Goal: Transaction & Acquisition: Book appointment/travel/reservation

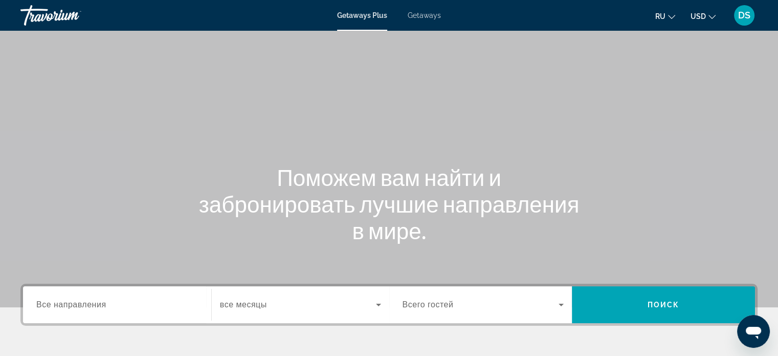
click at [102, 307] on span "Все направления" at bounding box center [71, 304] width 70 height 9
click at [102, 307] on input "Destination Все направления" at bounding box center [117, 305] width 162 height 12
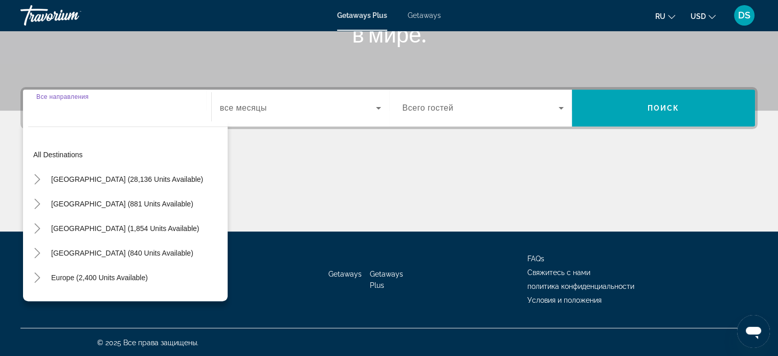
scroll to position [197, 0]
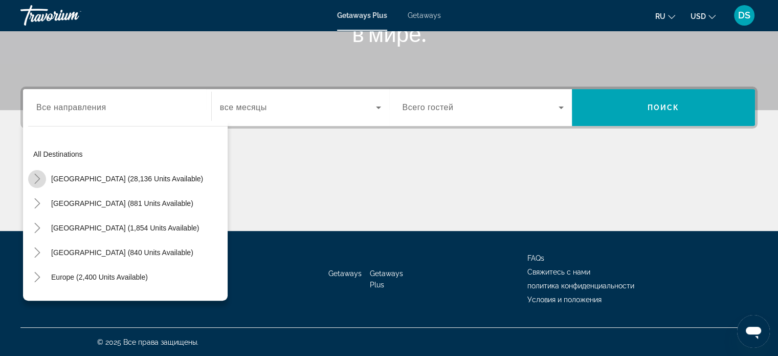
click at [37, 181] on icon "Toggle United States (28,136 units available)" at bounding box center [37, 178] width 10 height 10
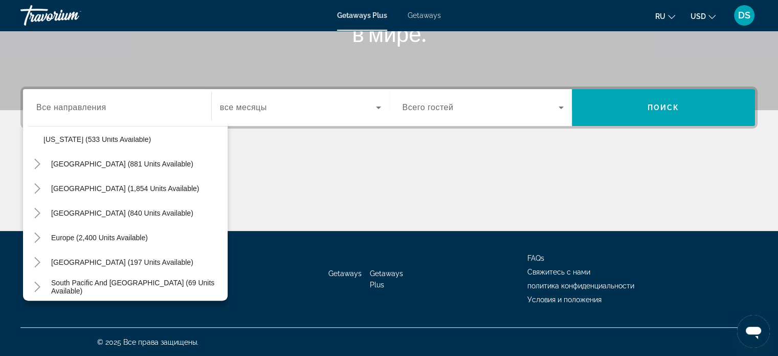
scroll to position [951, 0]
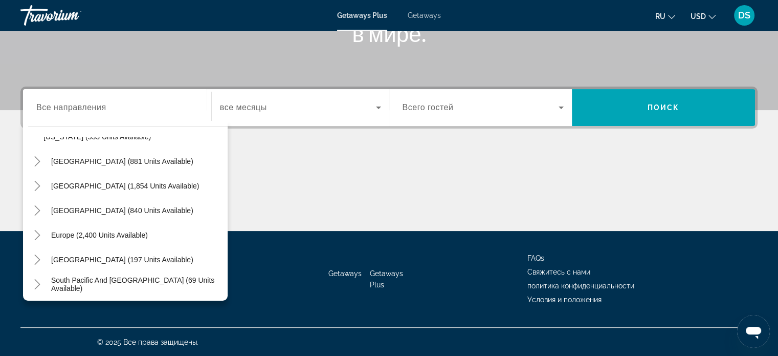
drag, startPoint x: 431, startPoint y: 15, endPoint x: 422, endPoint y: 17, distance: 9.8
click at [431, 15] on span "Getaways" at bounding box center [424, 15] width 33 height 8
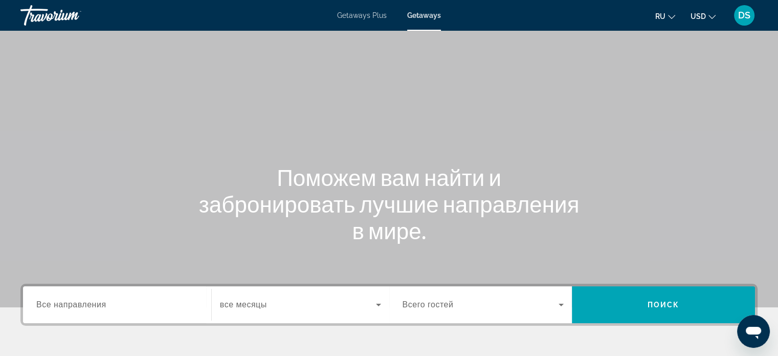
click at [71, 300] on span "Все направления" at bounding box center [71, 304] width 70 height 9
click at [71, 300] on input "Destination Все направления" at bounding box center [117, 305] width 162 height 12
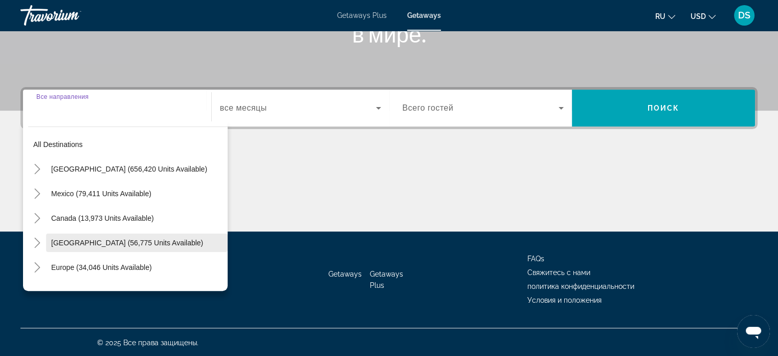
scroll to position [197, 0]
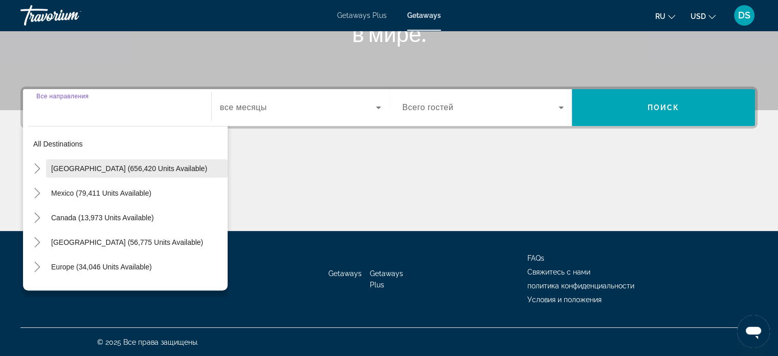
click at [95, 168] on span "[GEOGRAPHIC_DATA] (656,420 units available)" at bounding box center [129, 168] width 156 height 8
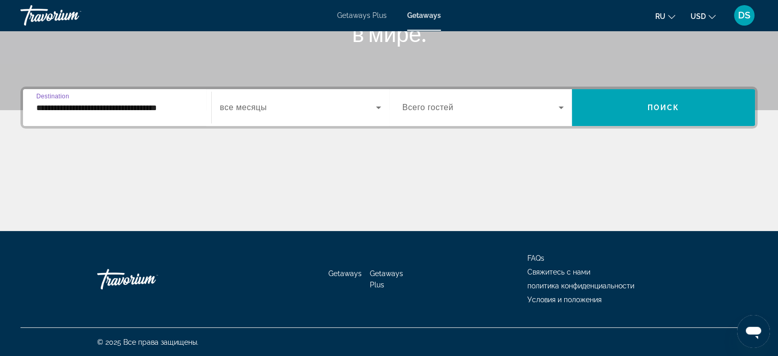
click at [40, 110] on input "**********" at bounding box center [117, 108] width 162 height 12
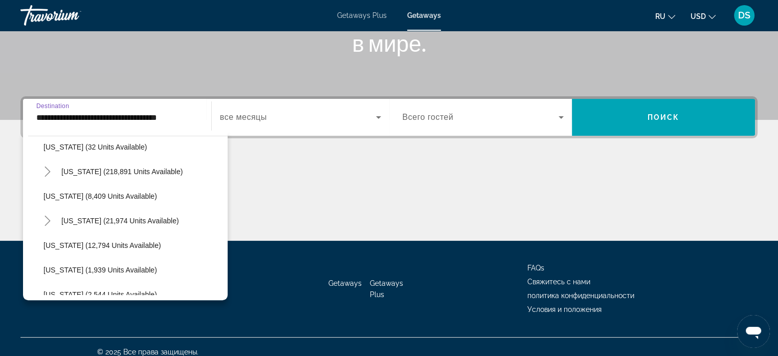
scroll to position [205, 0]
click at [49, 216] on icon "Toggle Hawaii (21,974 units available)" at bounding box center [47, 219] width 10 height 10
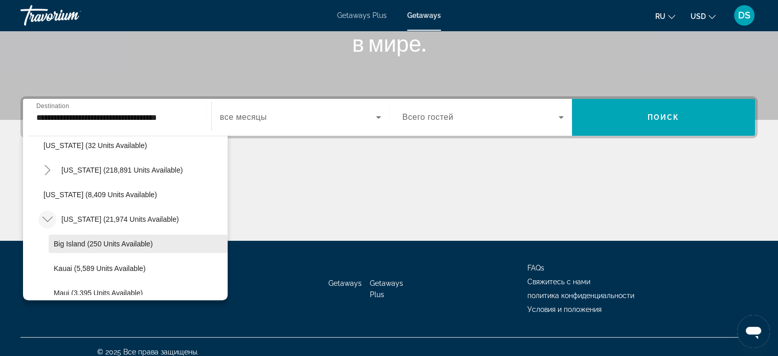
scroll to position [256, 0]
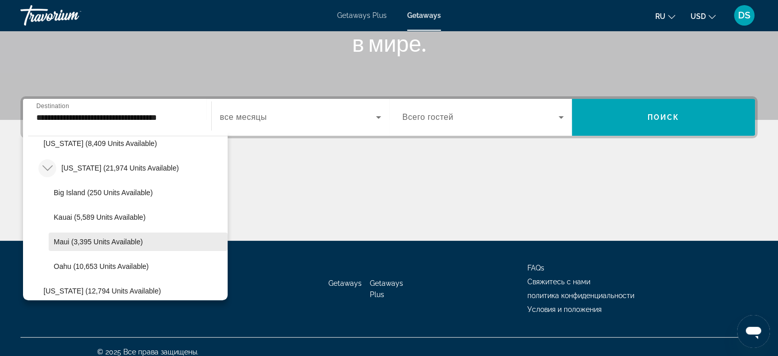
click at [76, 236] on span "Search widget" at bounding box center [138, 241] width 179 height 25
type input "**********"
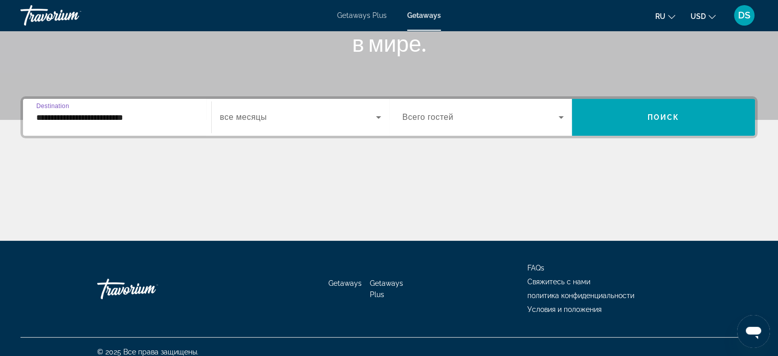
scroll to position [197, 0]
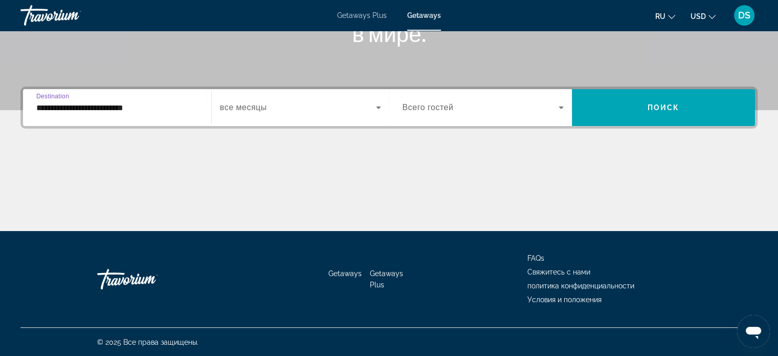
click at [379, 108] on icon "Search widget" at bounding box center [378, 107] width 5 height 3
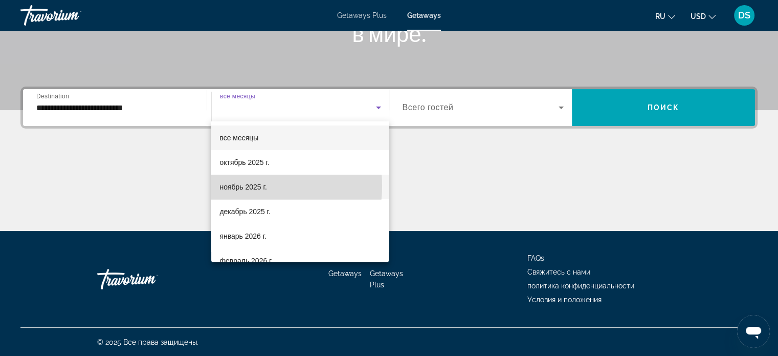
click at [254, 186] on span "ноябрь 2025 г." at bounding box center [243, 187] width 47 height 12
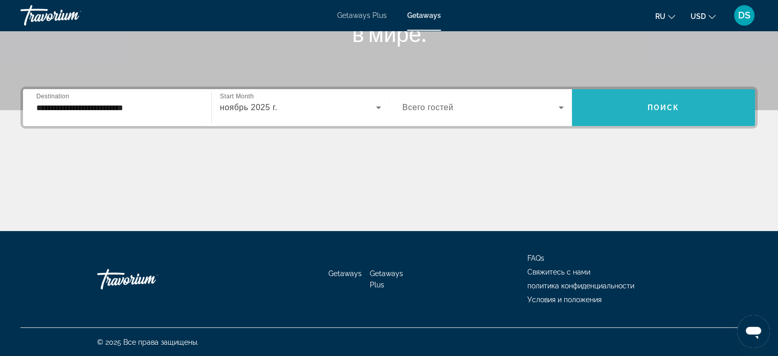
click at [626, 109] on span "Search widget" at bounding box center [663, 107] width 183 height 25
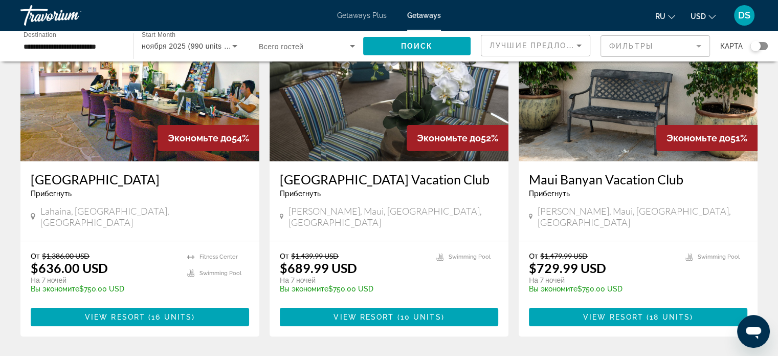
scroll to position [102, 0]
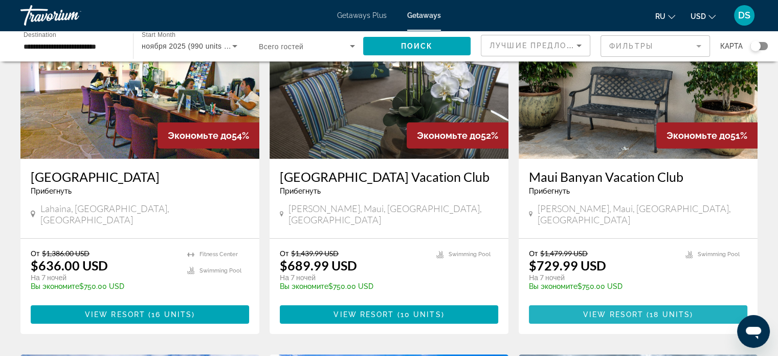
click at [647, 310] on span "( 18 units )" at bounding box center [669, 314] width 50 height 8
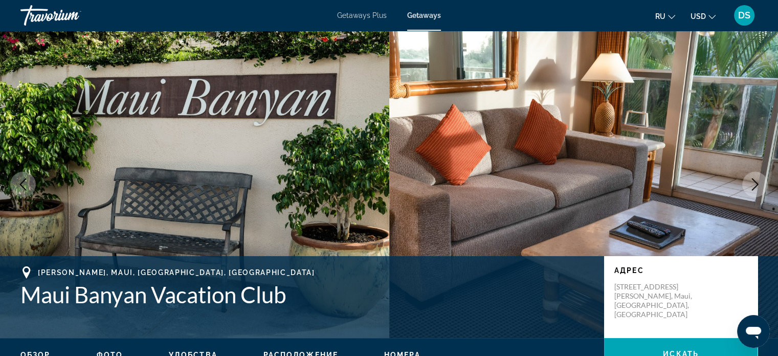
click at [757, 184] on icon "Next image" at bounding box center [755, 184] width 7 height 12
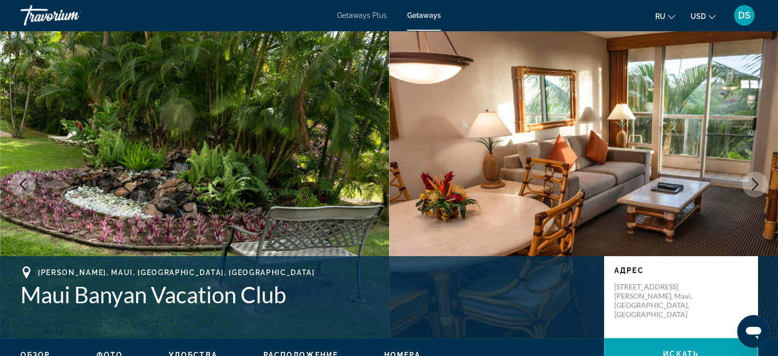
click at [757, 184] on icon "Next image" at bounding box center [755, 184] width 7 height 12
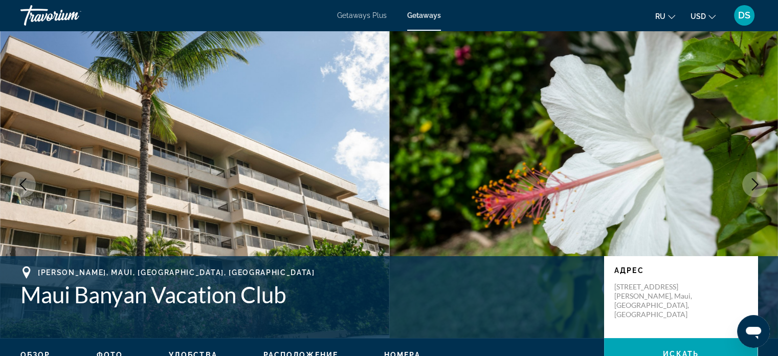
click at [757, 184] on icon "Next image" at bounding box center [755, 184] width 7 height 12
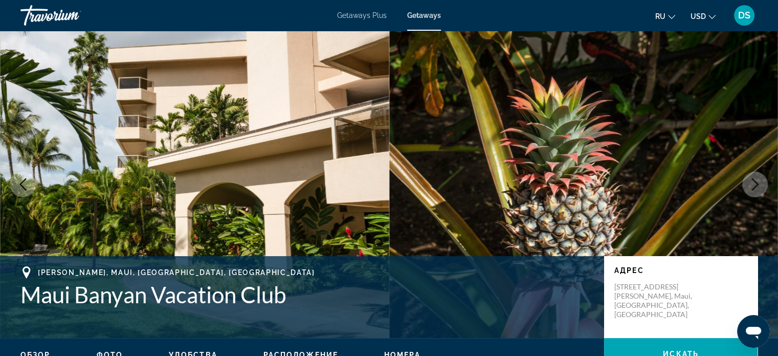
click at [757, 184] on icon "Next image" at bounding box center [755, 184] width 7 height 12
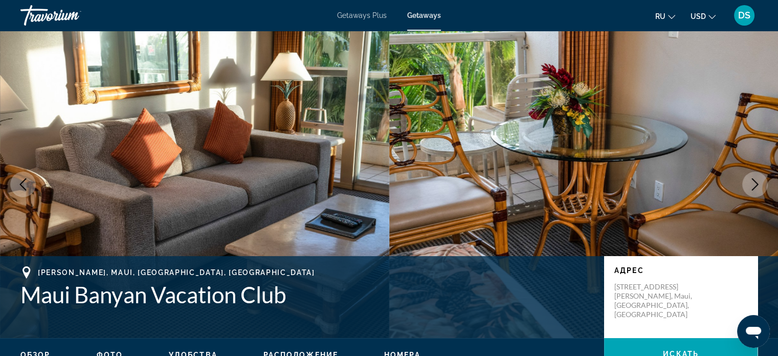
click at [757, 184] on icon "Next image" at bounding box center [755, 184] width 7 height 12
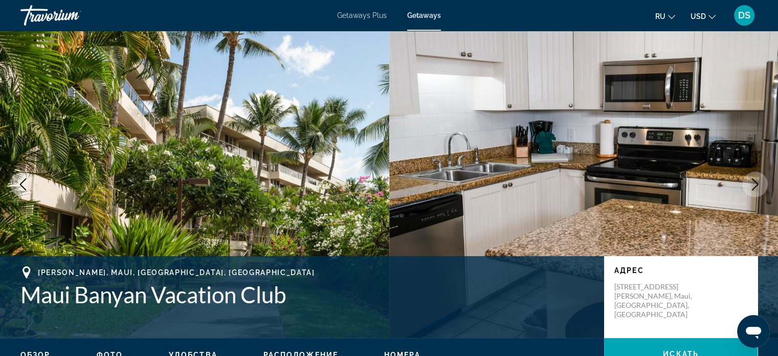
click at [757, 184] on icon "Next image" at bounding box center [755, 184] width 7 height 12
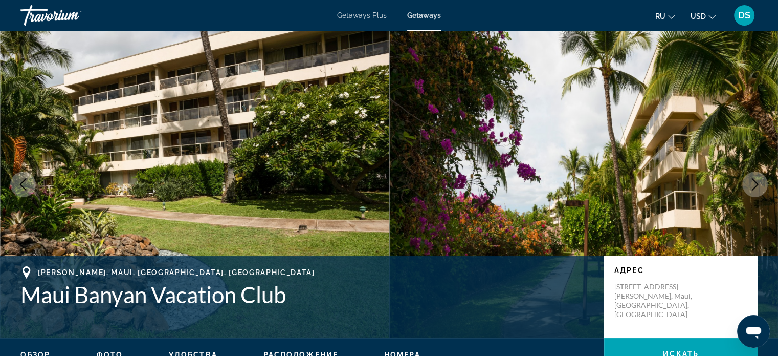
click at [757, 184] on icon "Next image" at bounding box center [755, 184] width 7 height 12
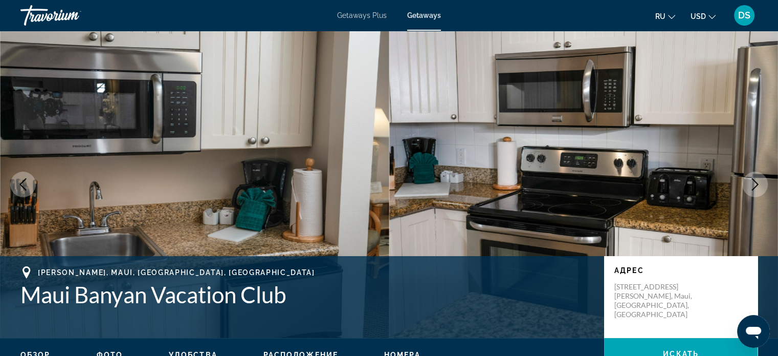
click at [757, 184] on icon "Next image" at bounding box center [755, 184] width 7 height 12
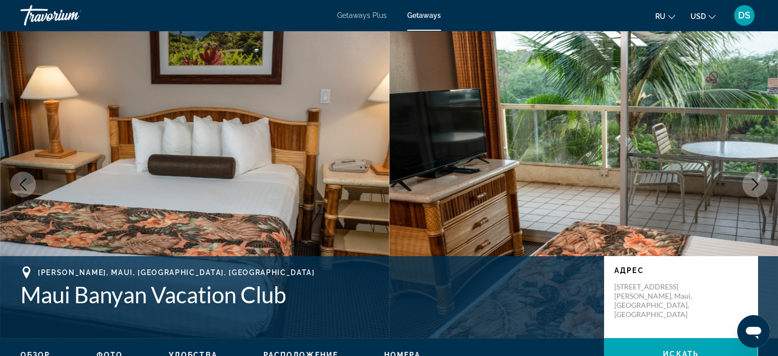
click at [757, 184] on icon "Next image" at bounding box center [755, 184] width 7 height 12
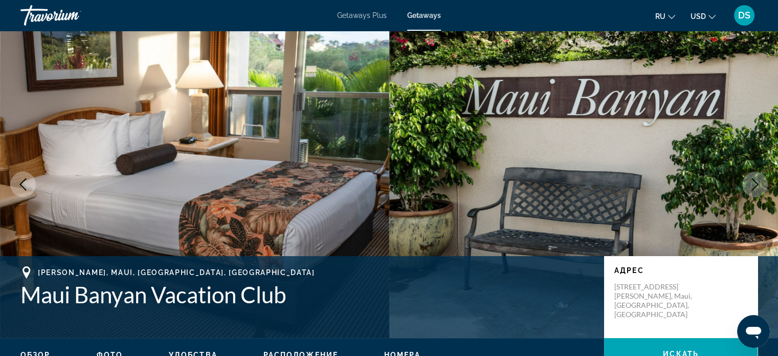
click at [757, 184] on icon "Next image" at bounding box center [755, 184] width 7 height 12
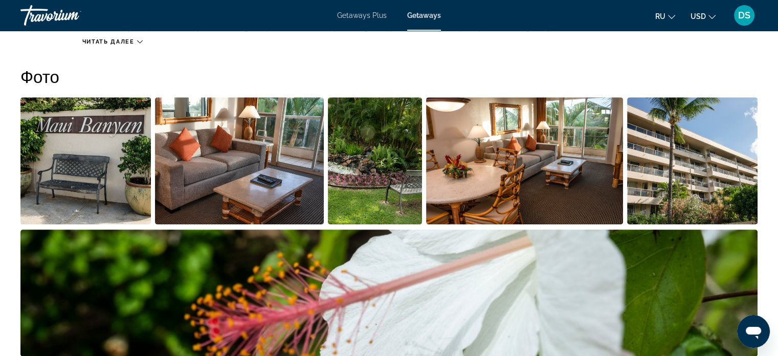
scroll to position [307, 0]
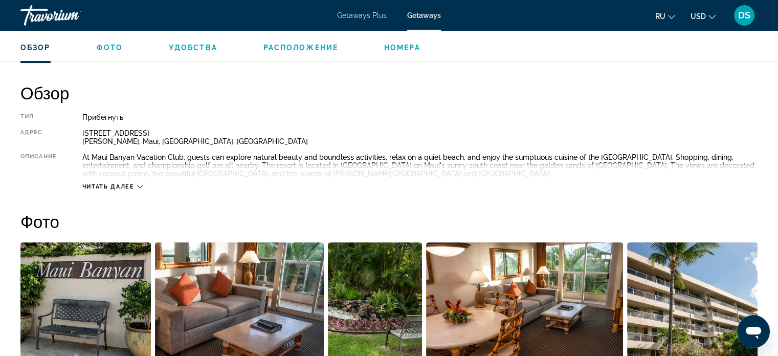
click at [139, 184] on icon "Main content" at bounding box center [140, 187] width 6 height 6
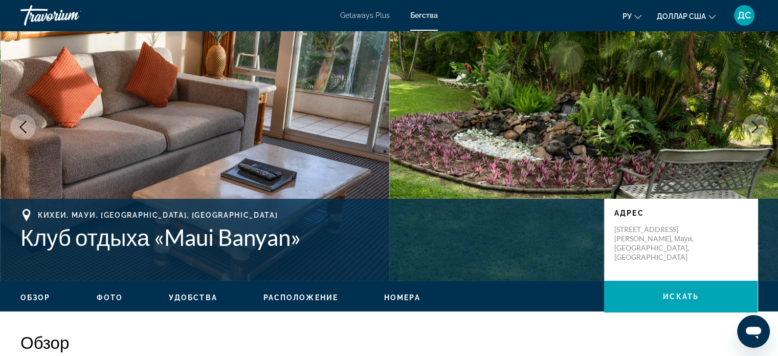
scroll to position [0, 0]
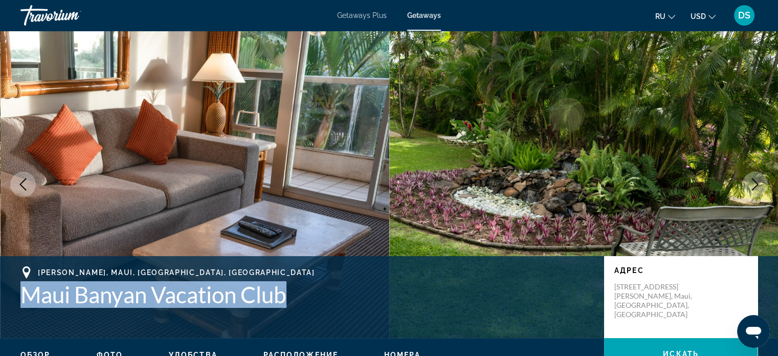
drag, startPoint x: 290, startPoint y: 297, endPoint x: 17, endPoint y: 298, distance: 272.8
click at [17, 298] on div "Kihei, Maui, HI, USA Maui Banyan Vacation Club Адрес 2575 South Kihei Road Kihe…" at bounding box center [389, 296] width 778 height 61
copy h1 "Maui Banyan Vacation Club"
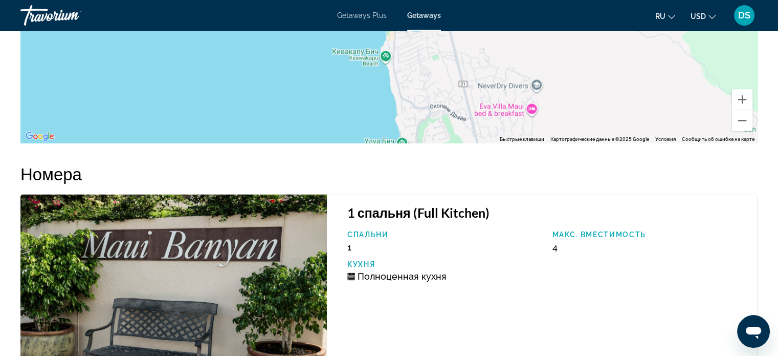
scroll to position [1513, 0]
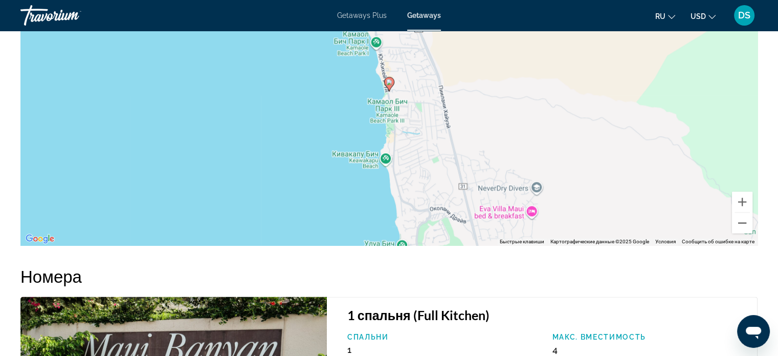
click at [561, 59] on div "Чтобы активировать перетаскивание с помощью клавиатуры, нажмите Alt + Ввод. Пос…" at bounding box center [388, 91] width 737 height 307
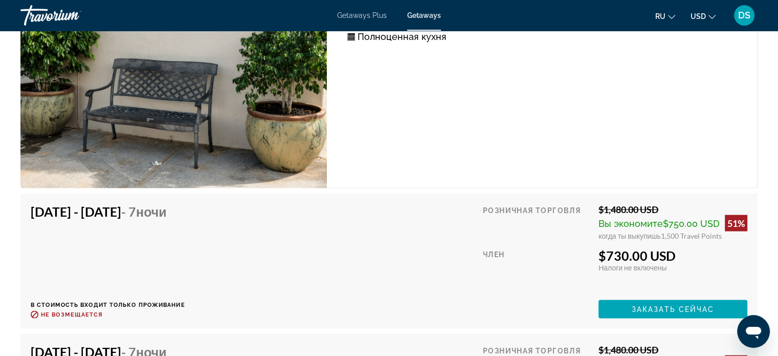
scroll to position [1973, 0]
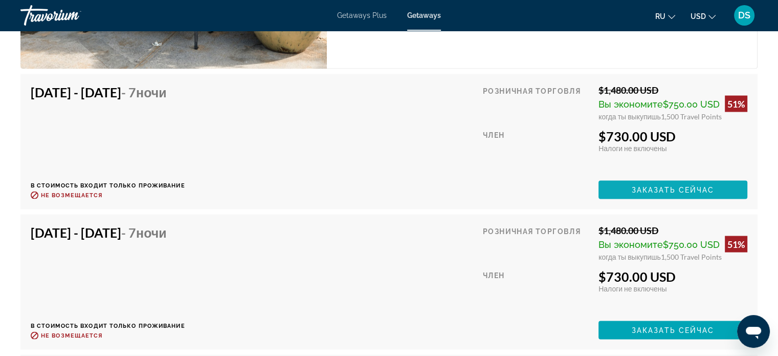
click at [699, 186] on span "Заказать сейчас" at bounding box center [673, 190] width 83 height 8
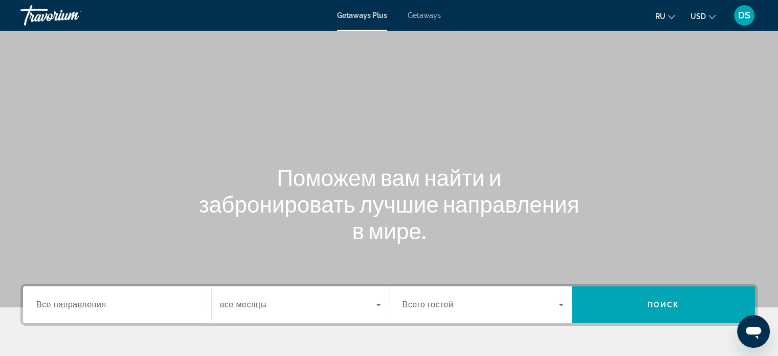
click at [424, 10] on div "Getaways Plus Getaways ru English Español Français Italiano Português русский U…" at bounding box center [389, 15] width 778 height 27
click at [424, 16] on span "Getaways" at bounding box center [424, 15] width 33 height 8
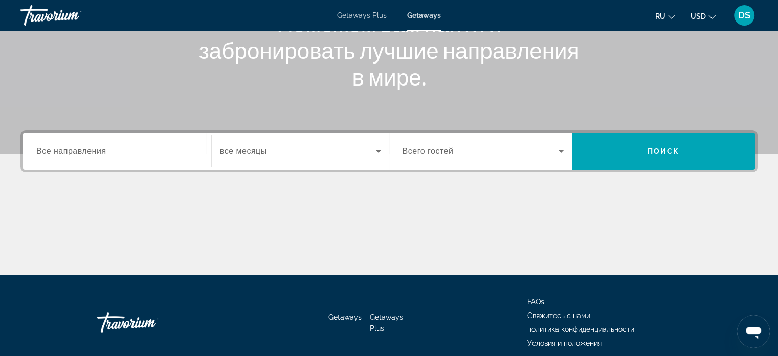
click at [102, 151] on span "Все направления" at bounding box center [71, 150] width 70 height 9
click at [102, 151] on input "Destination Все направления" at bounding box center [117, 151] width 162 height 12
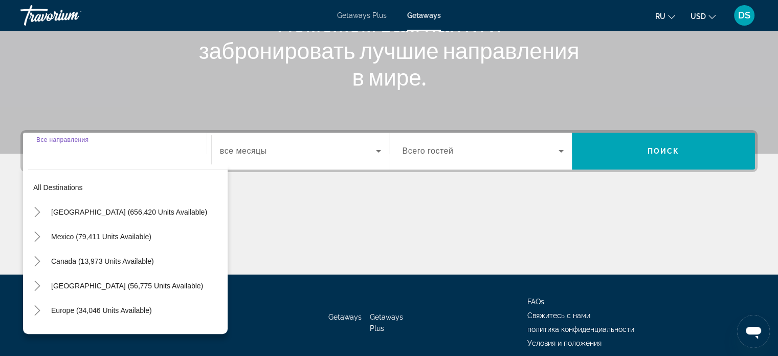
scroll to position [197, 0]
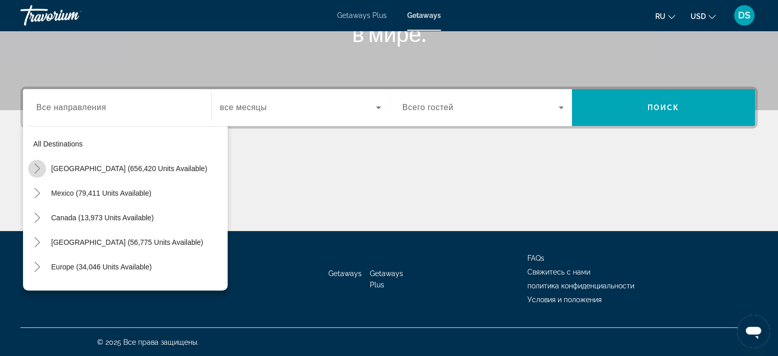
click at [38, 171] on icon "Toggle United States (656,420 units available)" at bounding box center [37, 168] width 10 height 10
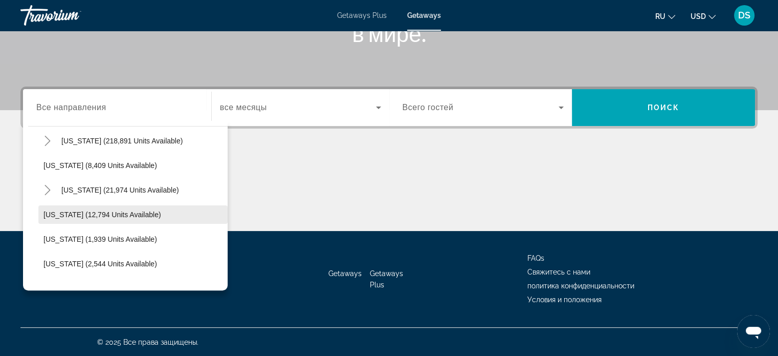
scroll to position [234, 0]
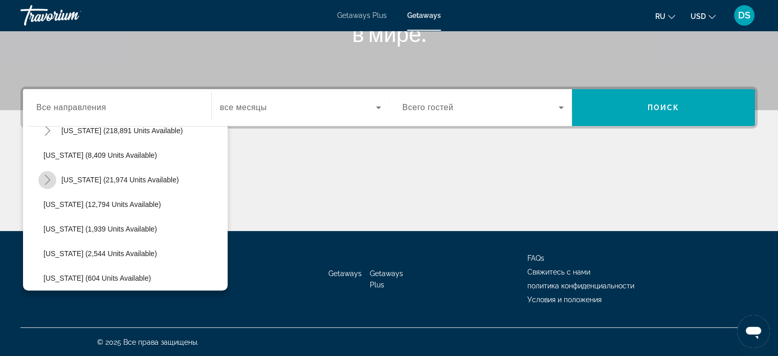
click at [48, 181] on icon "Toggle Hawaii (21,974 units available)" at bounding box center [48, 180] width 6 height 10
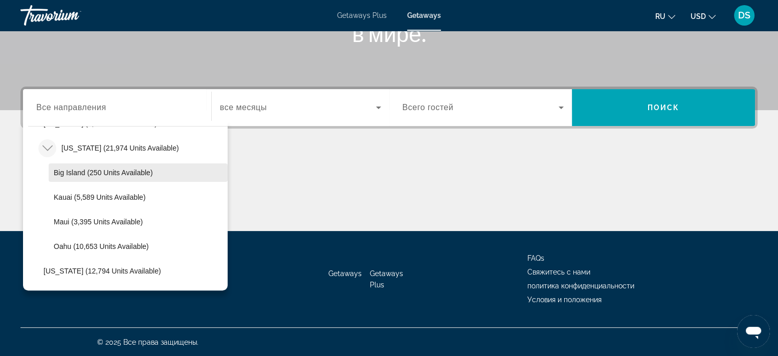
scroll to position [286, 0]
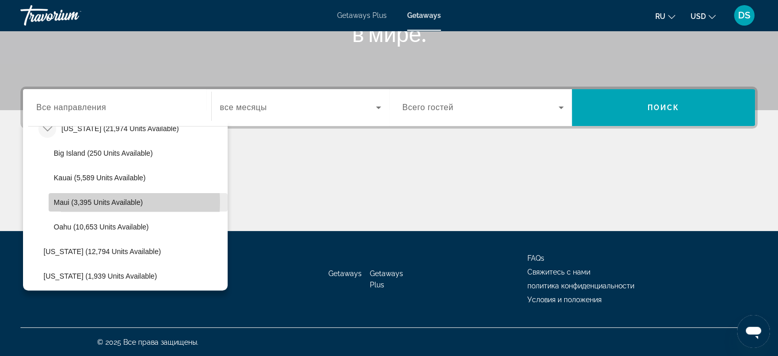
click at [75, 201] on span "Maui (3,395 units available)" at bounding box center [98, 202] width 89 height 8
type input "**********"
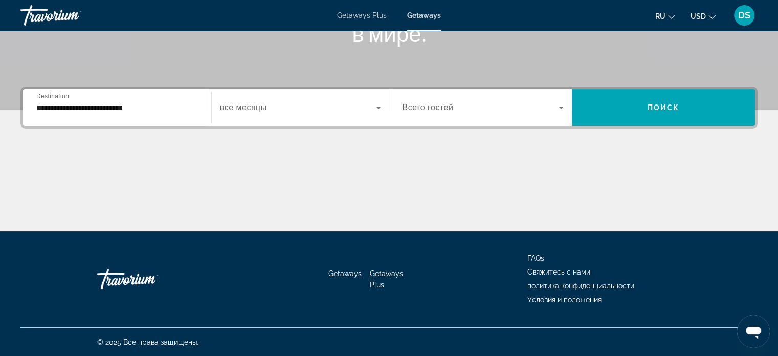
click at [258, 105] on span "все месяцы" at bounding box center [243, 107] width 47 height 9
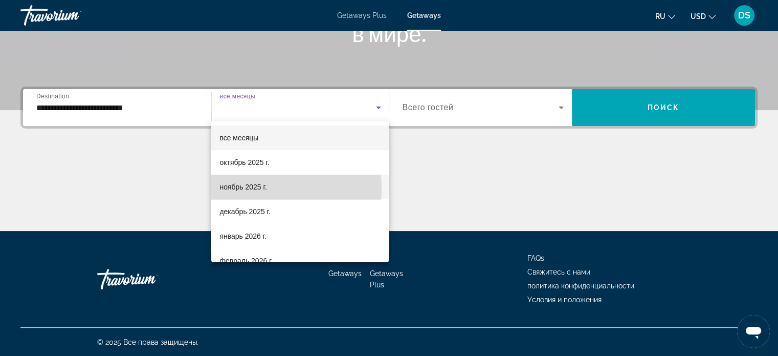
click at [248, 188] on span "ноябрь 2025 г." at bounding box center [243, 187] width 47 height 12
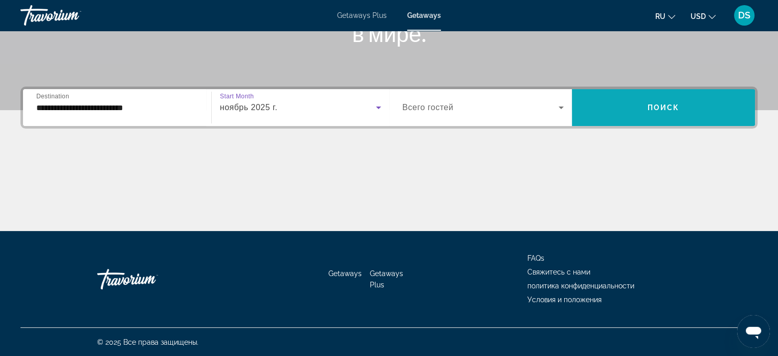
click at [659, 105] on span "Поиск" at bounding box center [664, 107] width 32 height 8
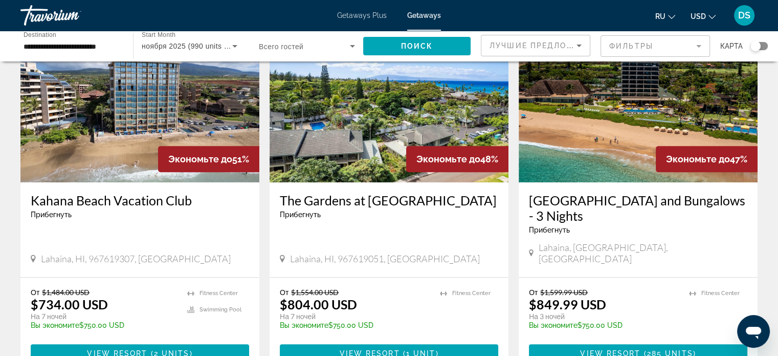
scroll to position [461, 0]
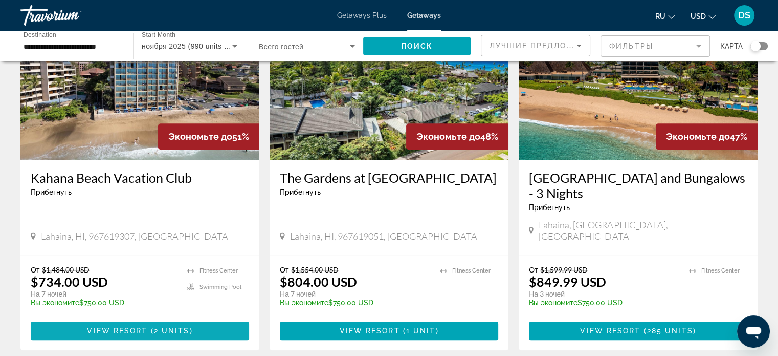
click at [154, 327] on span "2 units" at bounding box center [172, 331] width 36 height 8
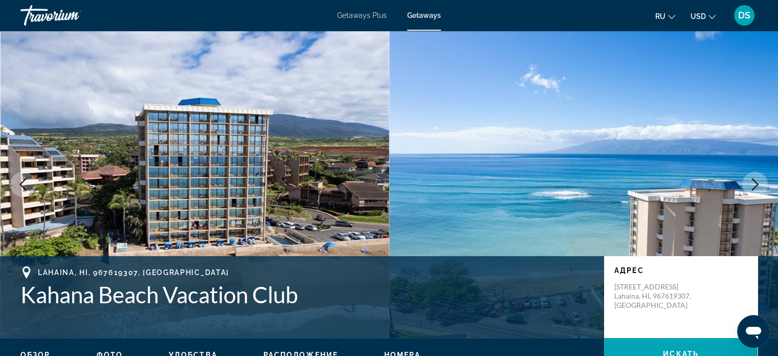
click at [761, 186] on icon "Next image" at bounding box center [755, 184] width 12 height 12
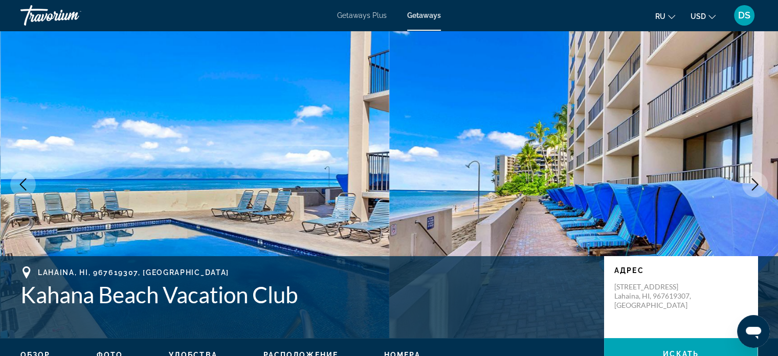
click at [759, 186] on icon "Next image" at bounding box center [755, 184] width 12 height 12
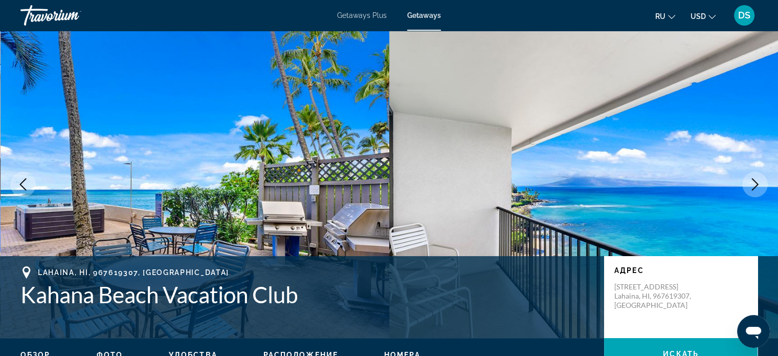
click at [759, 186] on icon "Next image" at bounding box center [755, 184] width 12 height 12
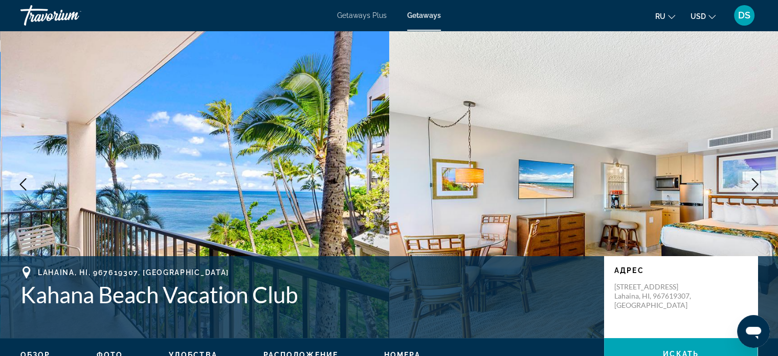
click at [759, 186] on icon "Next image" at bounding box center [755, 184] width 12 height 12
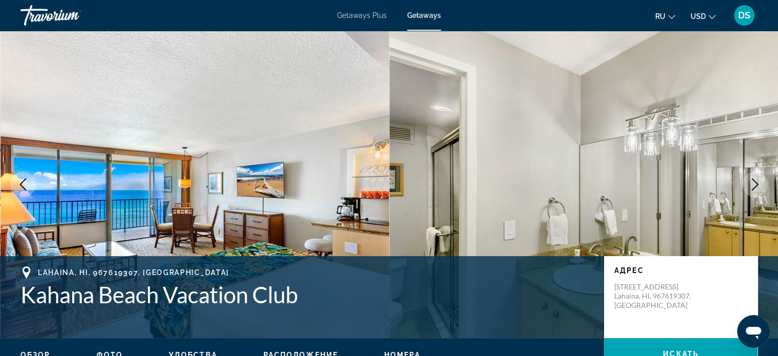
click at [759, 186] on icon "Next image" at bounding box center [755, 184] width 12 height 12
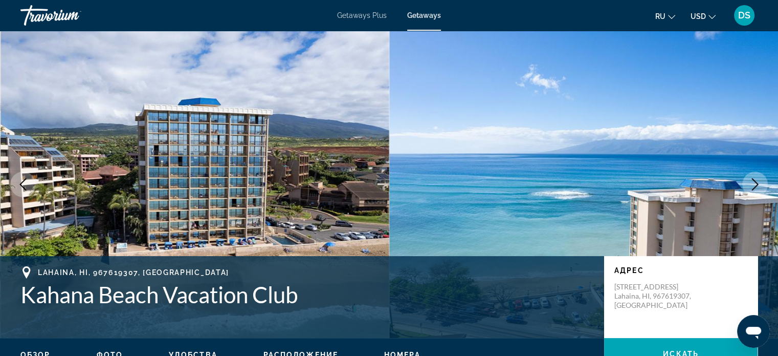
click at [759, 186] on icon "Next image" at bounding box center [755, 184] width 12 height 12
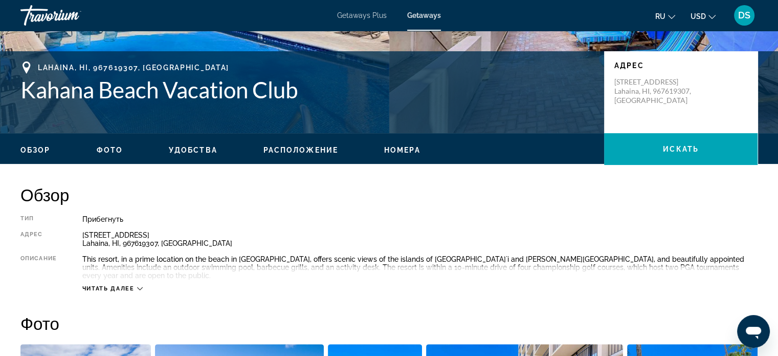
scroll to position [51, 0]
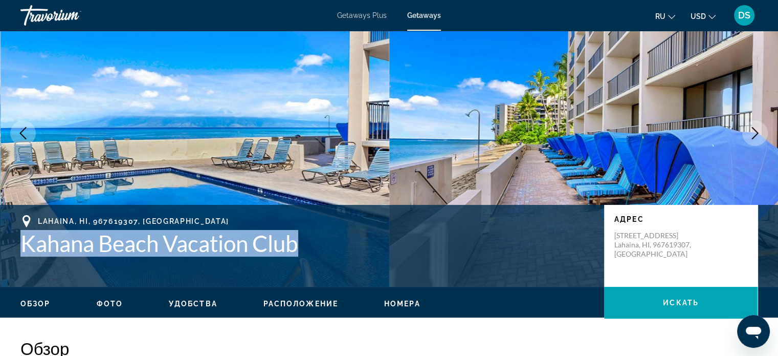
drag, startPoint x: 306, startPoint y: 244, endPoint x: 23, endPoint y: 249, distance: 283.6
click at [23, 249] on h1 "Kahana Beach Vacation Club" at bounding box center [307, 243] width 574 height 27
copy h1 "Kahana Beach Vacation Club"
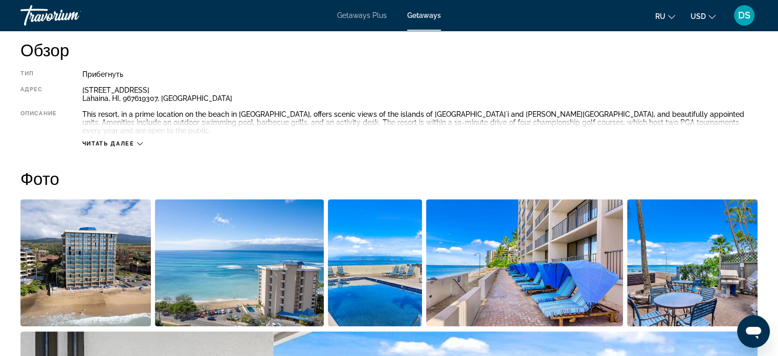
scroll to position [358, 0]
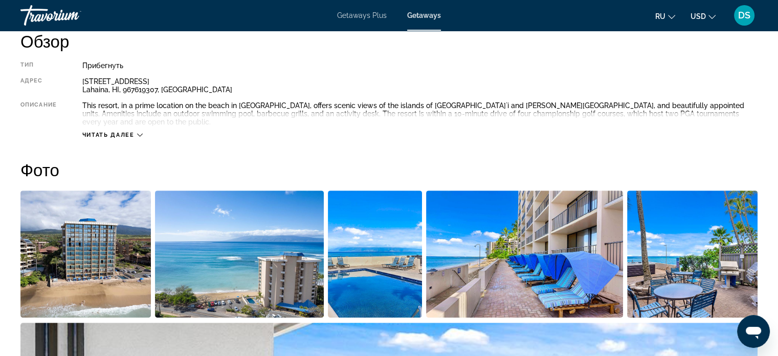
click at [123, 122] on div "Читать далее" at bounding box center [420, 125] width 676 height 28
click at [141, 132] on icon "Main content" at bounding box center [140, 135] width 6 height 6
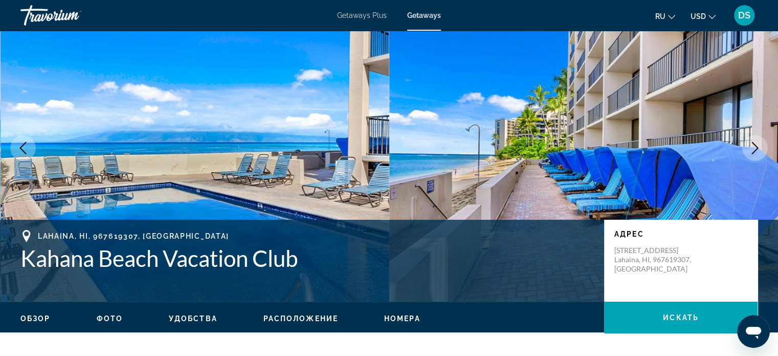
scroll to position [0, 0]
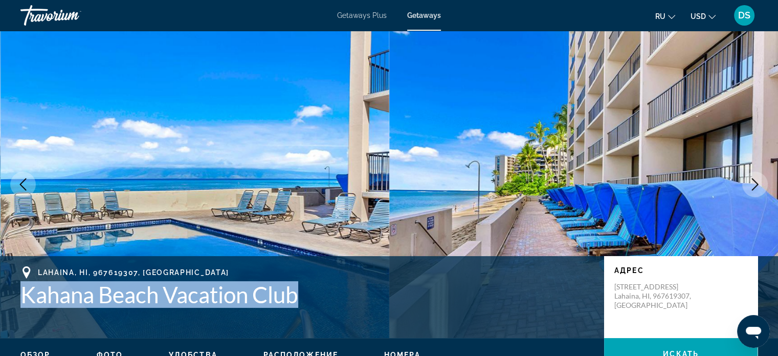
drag, startPoint x: 305, startPoint y: 293, endPoint x: 18, endPoint y: 291, distance: 286.1
click at [15, 291] on div "Lahaina, HI, 967619307, USA Kahana Beach Vacation Club Адрес 4221 Lower Honoapi…" at bounding box center [389, 296] width 778 height 61
copy h1 "Kahana Beach Vacation Club"
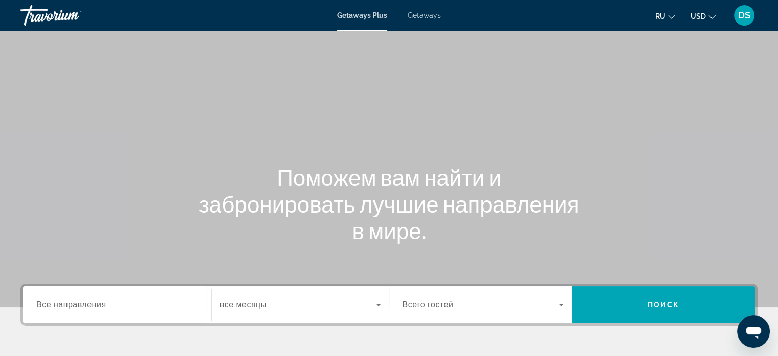
click at [436, 14] on span "Getaways" at bounding box center [424, 15] width 33 height 8
click at [75, 303] on span "Все направления" at bounding box center [71, 304] width 70 height 9
click at [75, 303] on input "Destination Все направления" at bounding box center [117, 305] width 162 height 12
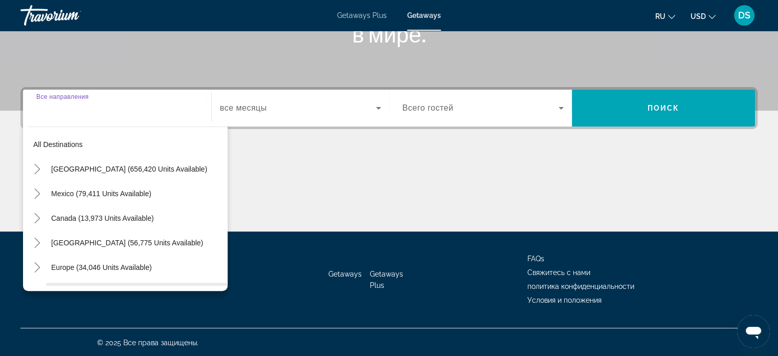
scroll to position [197, 0]
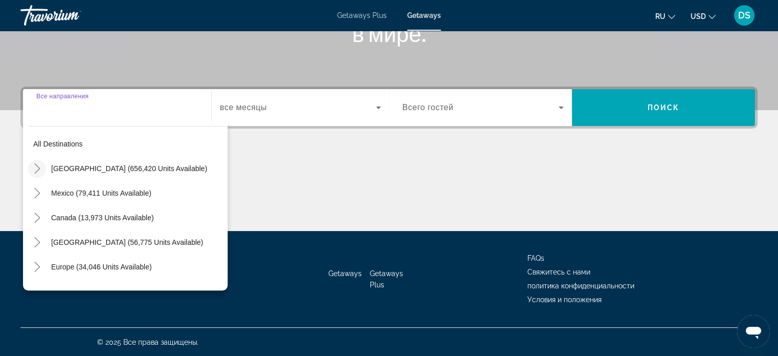
click at [39, 167] on icon "Toggle United States (656,420 units available)" at bounding box center [37, 168] width 6 height 10
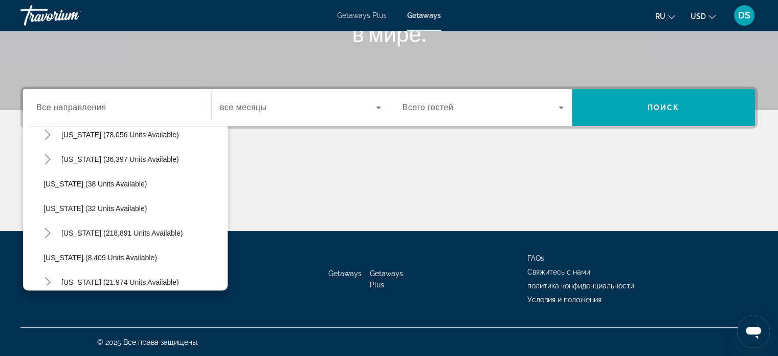
scroll to position [234, 0]
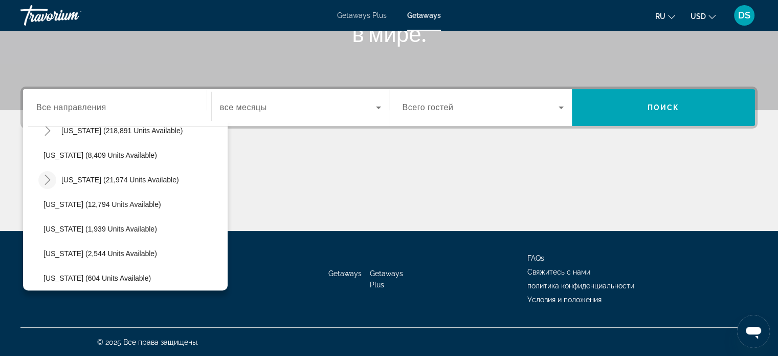
click at [49, 177] on icon "Toggle Hawaii (21,974 units available)" at bounding box center [47, 180] width 10 height 10
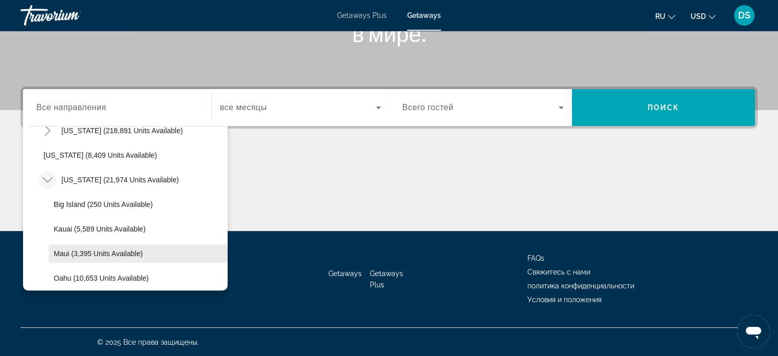
click at [63, 249] on span "Maui (3,395 units available)" at bounding box center [98, 253] width 89 height 8
type input "**********"
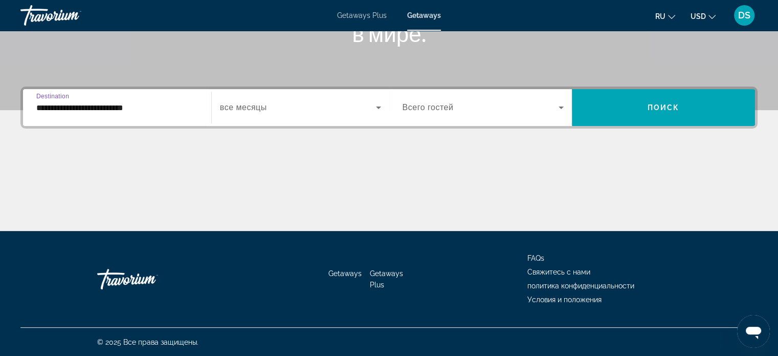
click at [241, 107] on span "все месяцы" at bounding box center [243, 107] width 47 height 9
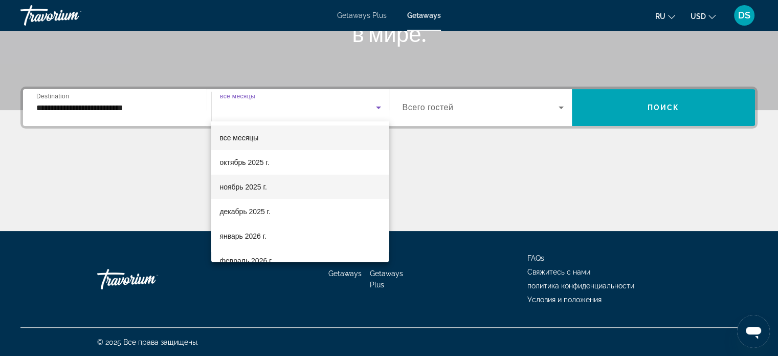
click at [243, 190] on span "ноябрь 2025 г." at bounding box center [243, 187] width 47 height 12
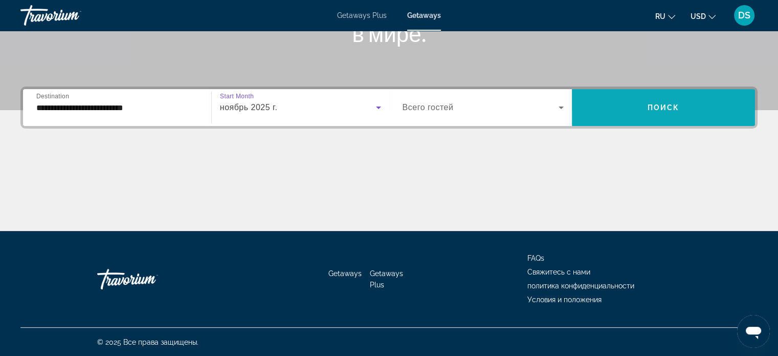
click at [633, 100] on span "Search widget" at bounding box center [663, 107] width 183 height 25
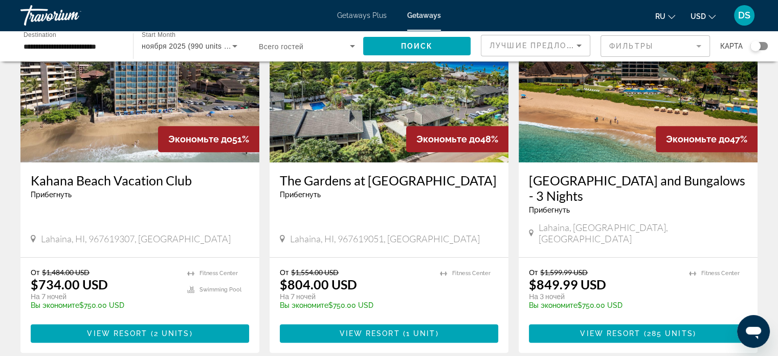
scroll to position [512, 0]
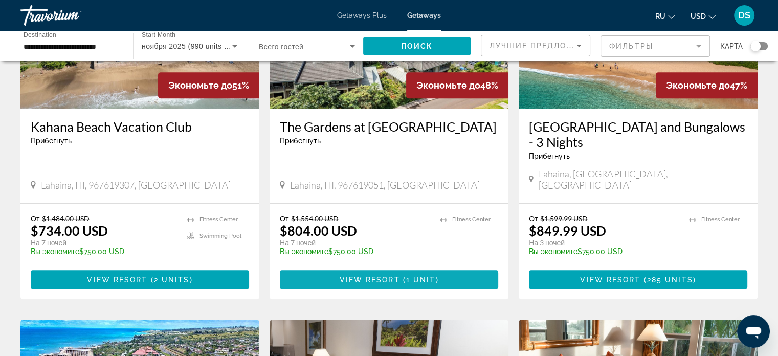
click at [408, 275] on span "1 unit" at bounding box center [421, 279] width 30 height 8
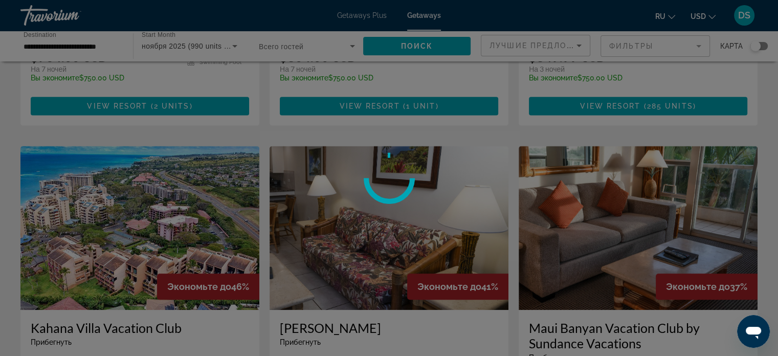
scroll to position [665, 0]
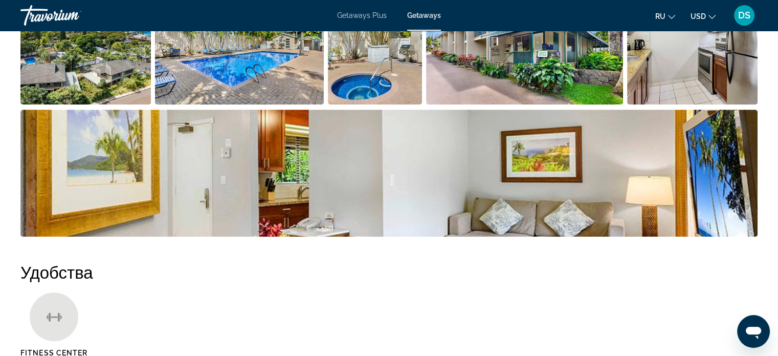
scroll to position [409, 0]
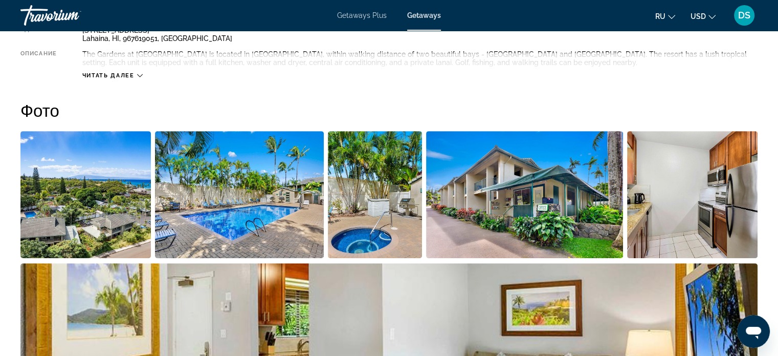
click at [102, 198] on img "Open full-screen image slider" at bounding box center [85, 194] width 131 height 127
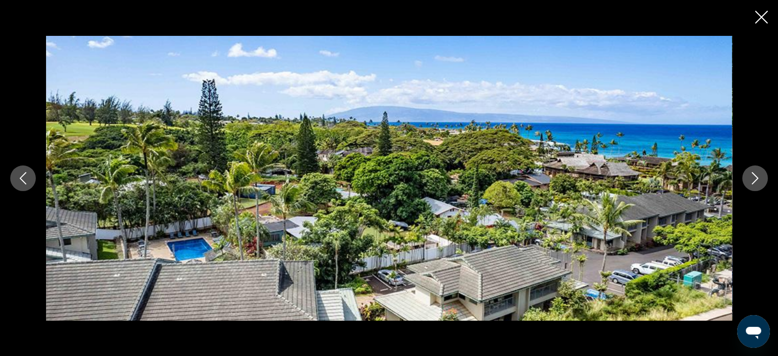
click at [745, 177] on button "Next image" at bounding box center [756, 178] width 26 height 26
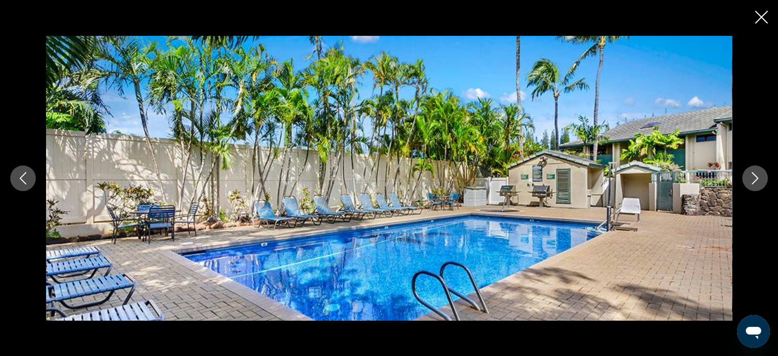
click at [745, 177] on button "Next image" at bounding box center [756, 178] width 26 height 26
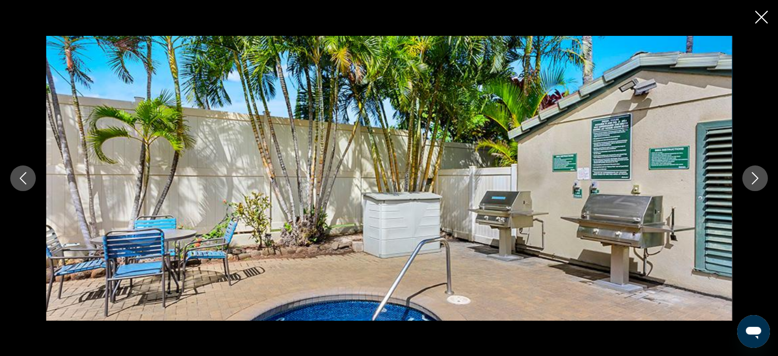
click at [745, 177] on button "Next image" at bounding box center [756, 178] width 26 height 26
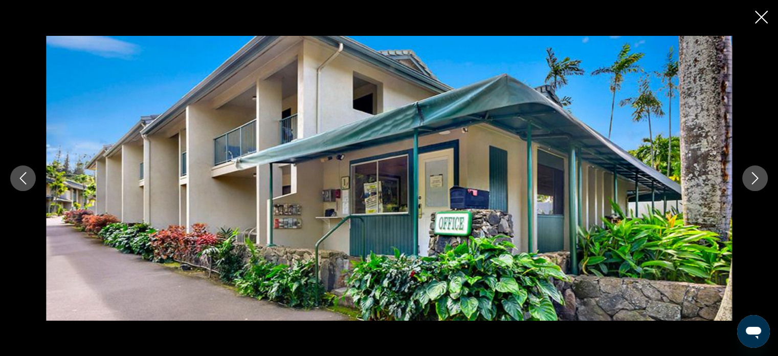
click at [745, 177] on button "Next image" at bounding box center [756, 178] width 26 height 26
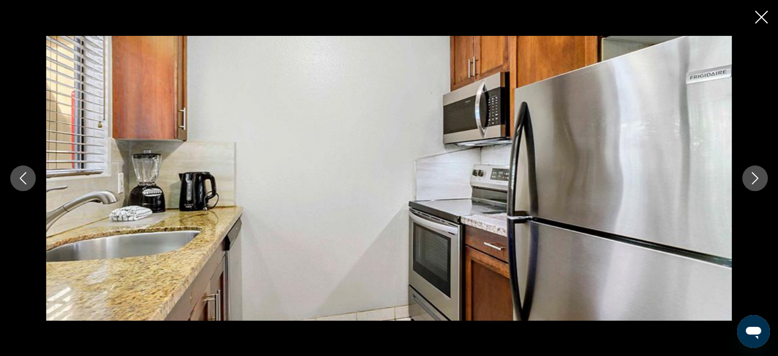
click at [745, 177] on button "Next image" at bounding box center [756, 178] width 26 height 26
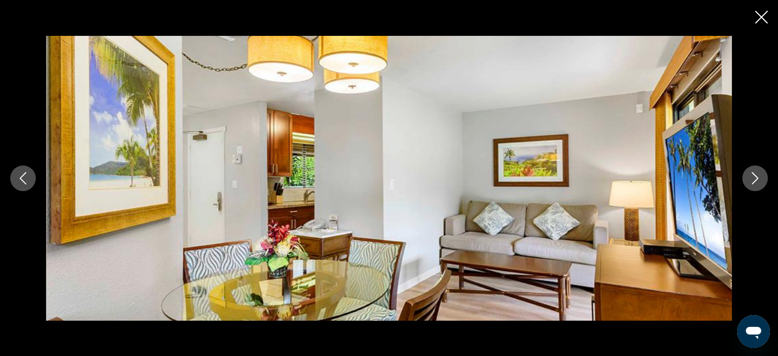
click at [745, 177] on button "Next image" at bounding box center [756, 178] width 26 height 26
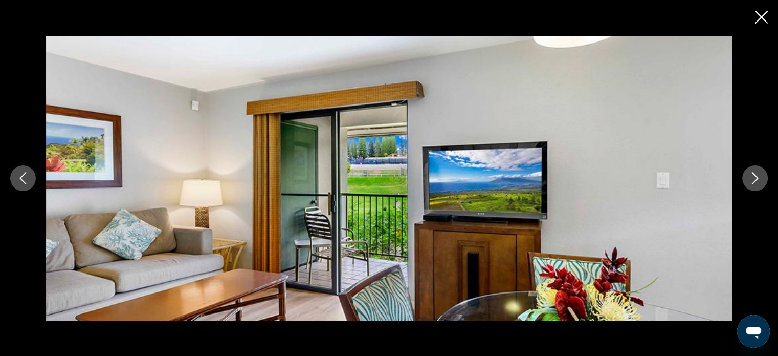
click at [745, 177] on button "Next image" at bounding box center [756, 178] width 26 height 26
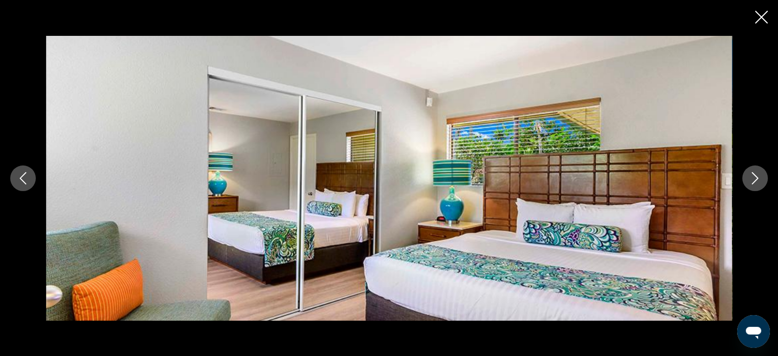
click at [745, 177] on button "Next image" at bounding box center [756, 178] width 26 height 26
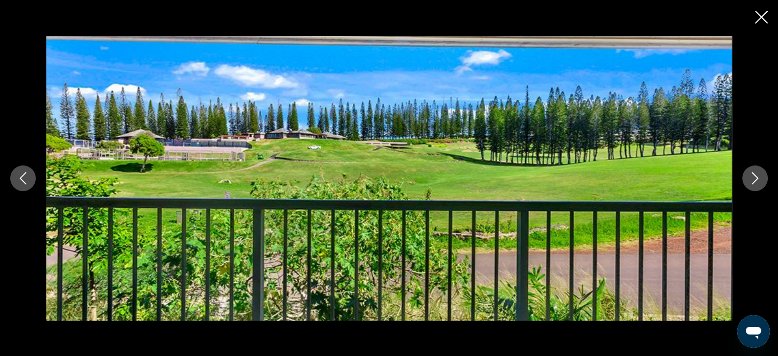
click at [745, 177] on button "Next image" at bounding box center [756, 178] width 26 height 26
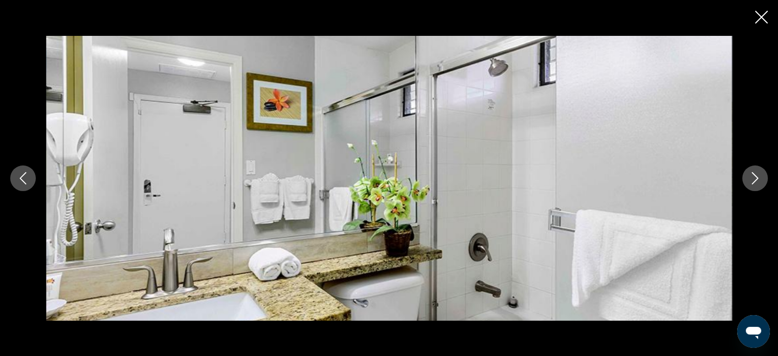
click at [745, 177] on button "Next image" at bounding box center [756, 178] width 26 height 26
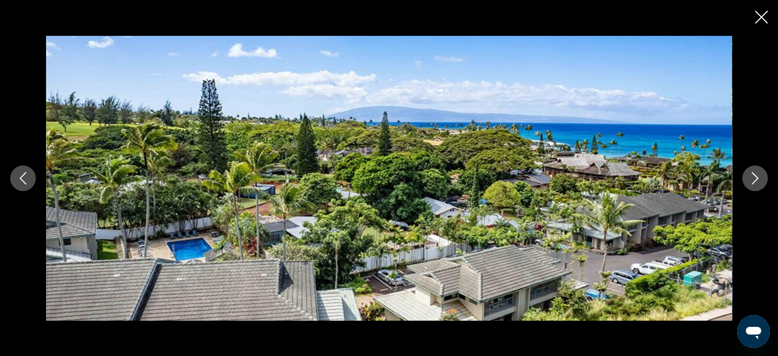
click at [745, 177] on button "Next image" at bounding box center [756, 178] width 26 height 26
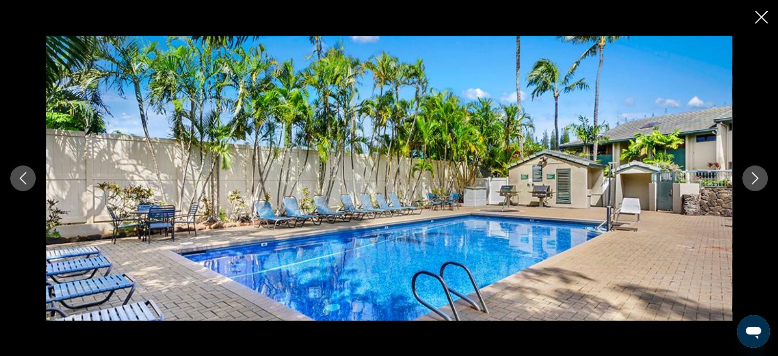
click at [745, 177] on button "Next image" at bounding box center [756, 178] width 26 height 26
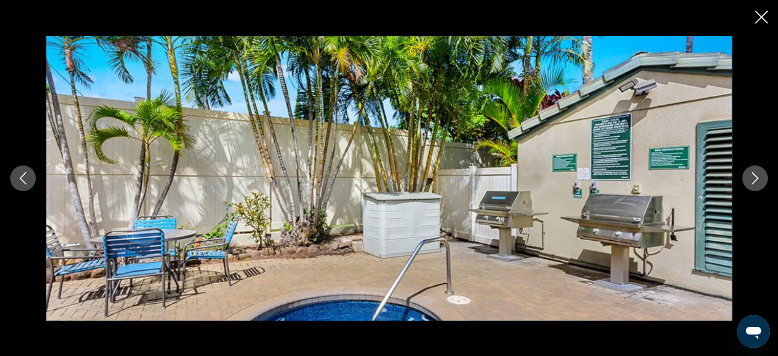
drag, startPoint x: 753, startPoint y: 20, endPoint x: 737, endPoint y: 56, distance: 39.9
click at [753, 20] on div "prev next" at bounding box center [389, 178] width 778 height 356
click at [760, 23] on icon "Close slideshow" at bounding box center [761, 17] width 13 height 13
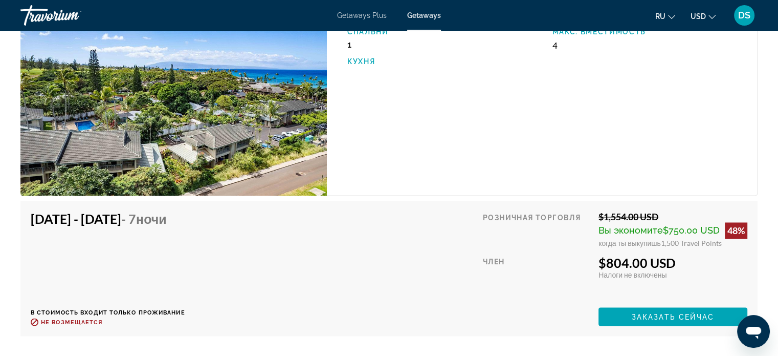
scroll to position [1638, 0]
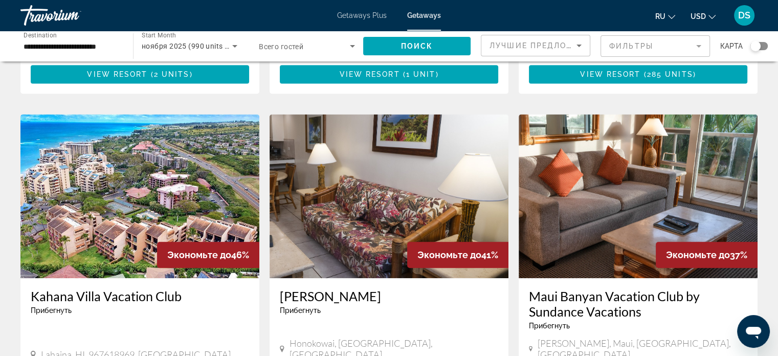
scroll to position [716, 0]
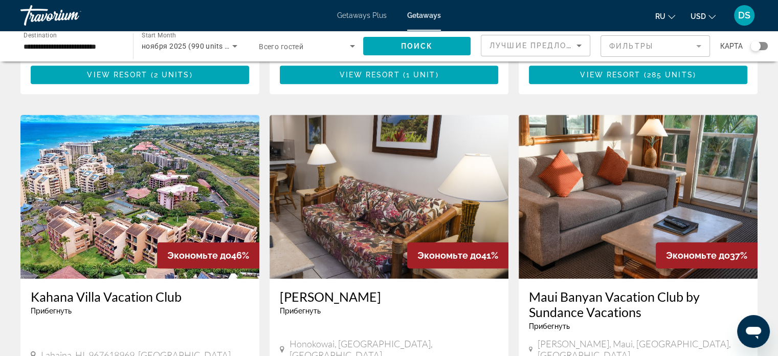
click at [147, 155] on img "Main content" at bounding box center [139, 197] width 239 height 164
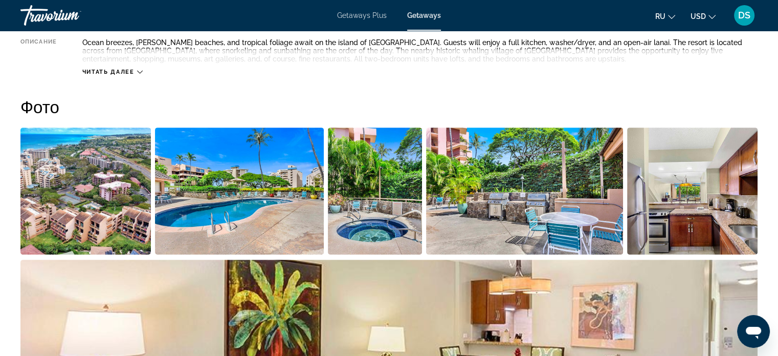
scroll to position [512, 0]
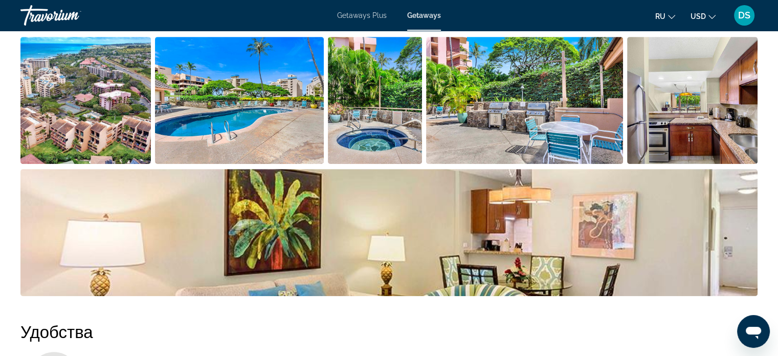
click at [106, 118] on img "Open full-screen image slider" at bounding box center [85, 100] width 131 height 127
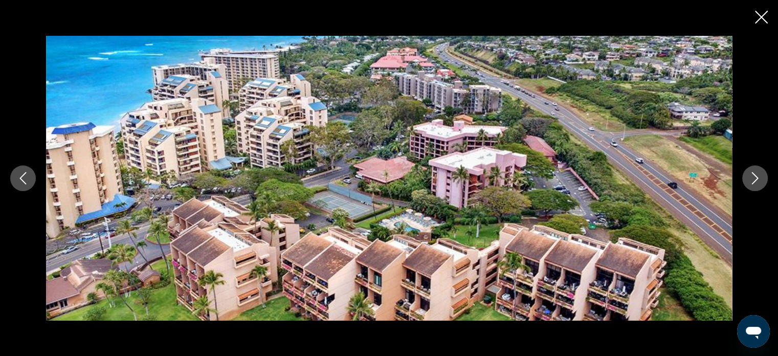
click at [751, 179] on icon "Next image" at bounding box center [755, 178] width 12 height 12
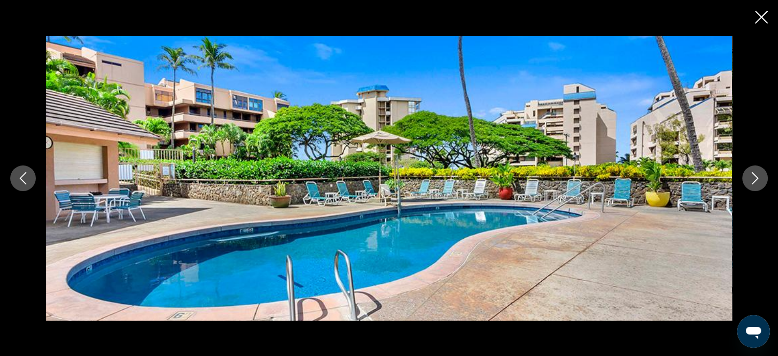
click at [751, 179] on icon "Next image" at bounding box center [755, 178] width 12 height 12
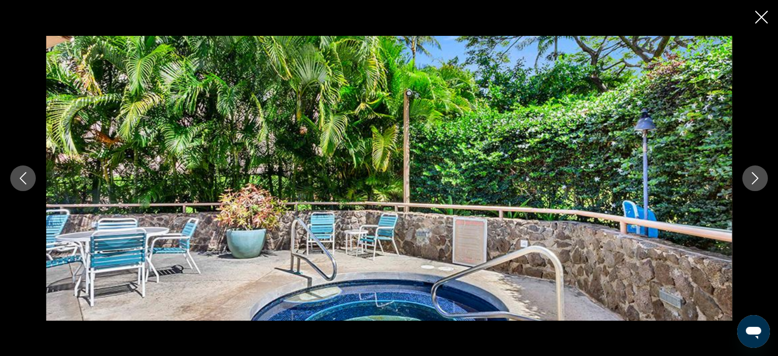
click at [751, 179] on icon "Next image" at bounding box center [755, 178] width 12 height 12
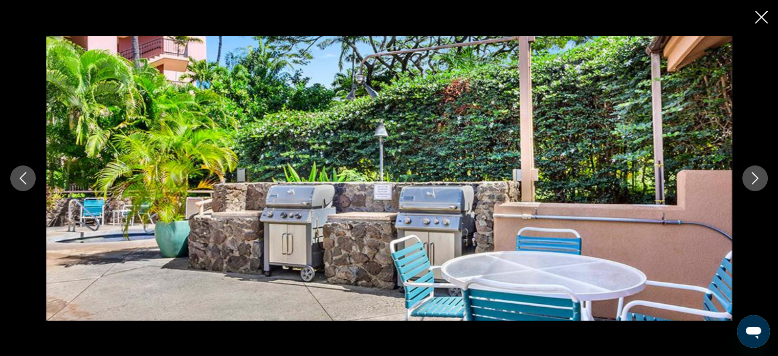
click at [751, 179] on icon "Next image" at bounding box center [755, 178] width 12 height 12
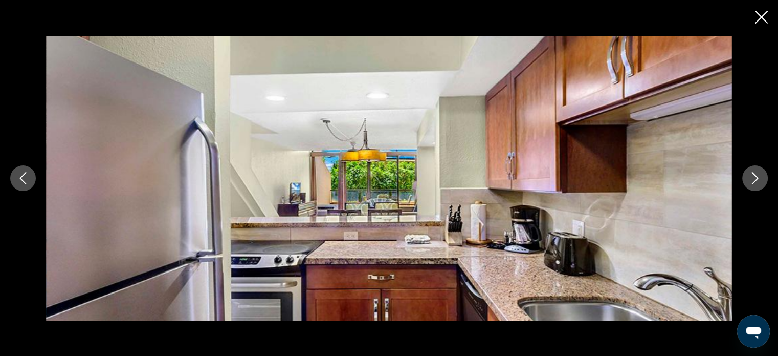
click at [751, 179] on icon "Next image" at bounding box center [755, 178] width 12 height 12
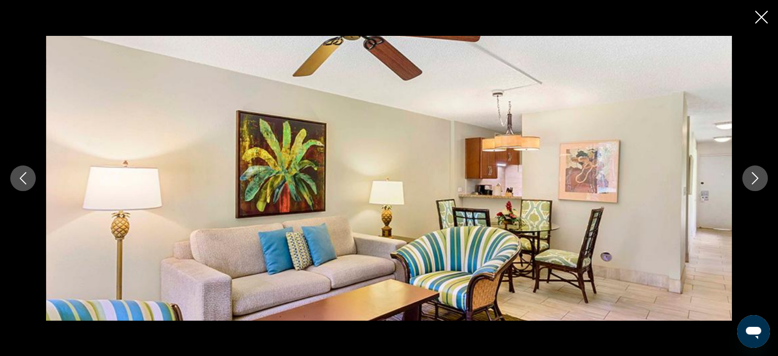
click at [751, 179] on icon "Next image" at bounding box center [755, 178] width 12 height 12
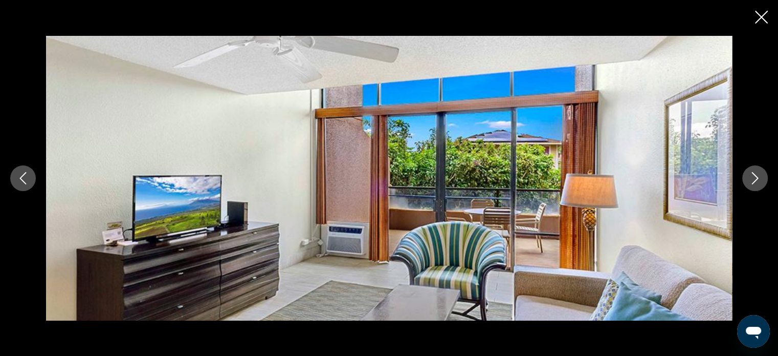
click at [751, 179] on icon "Next image" at bounding box center [755, 178] width 12 height 12
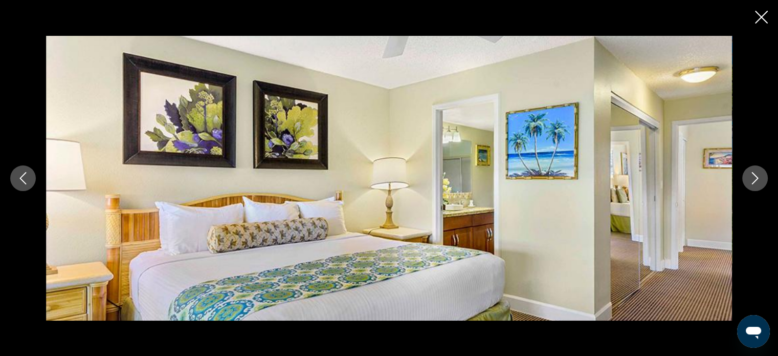
click at [751, 179] on icon "Next image" at bounding box center [755, 178] width 12 height 12
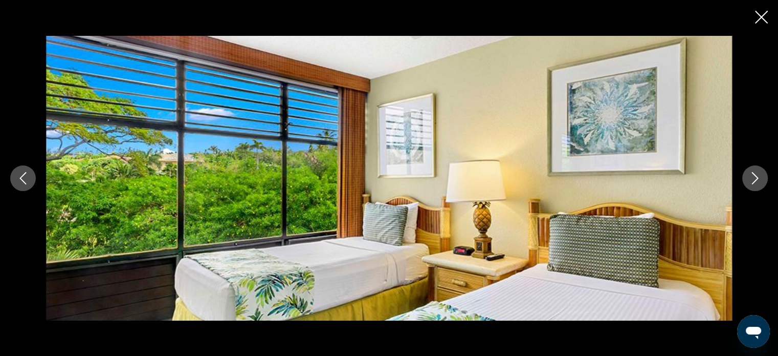
click at [751, 179] on icon "Next image" at bounding box center [755, 178] width 12 height 12
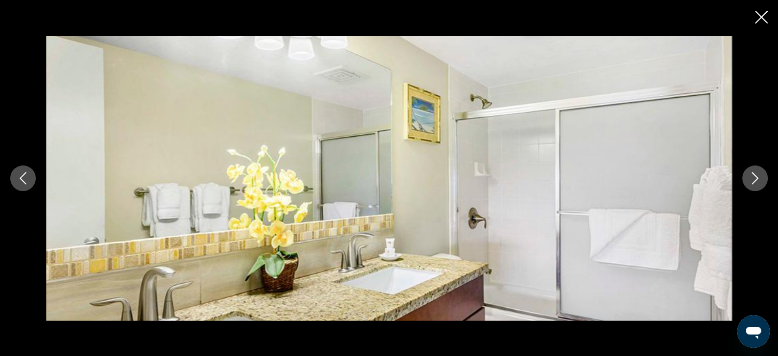
click at [751, 179] on icon "Next image" at bounding box center [755, 178] width 12 height 12
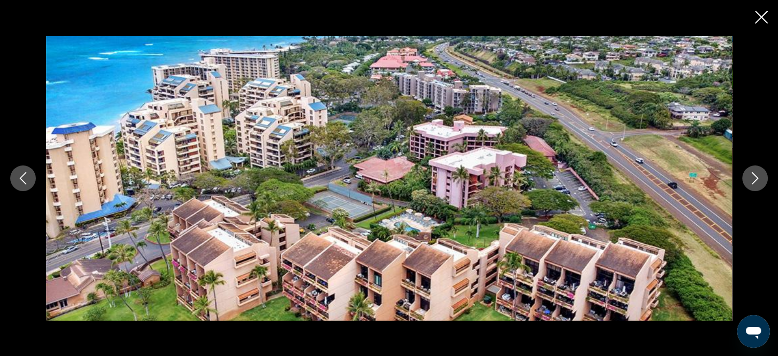
click at [751, 179] on icon "Next image" at bounding box center [755, 178] width 12 height 12
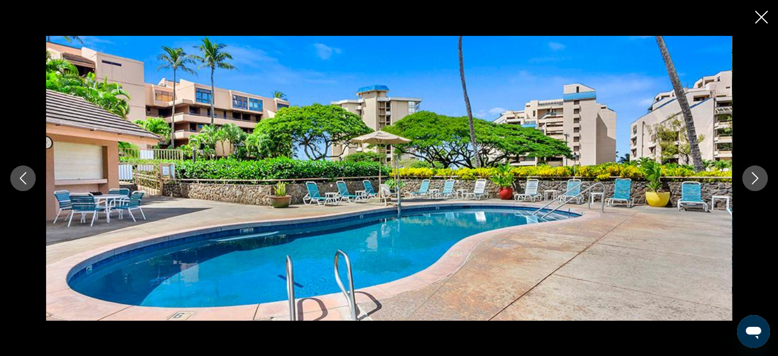
click at [761, 21] on icon "Close slideshow" at bounding box center [761, 17] width 13 height 13
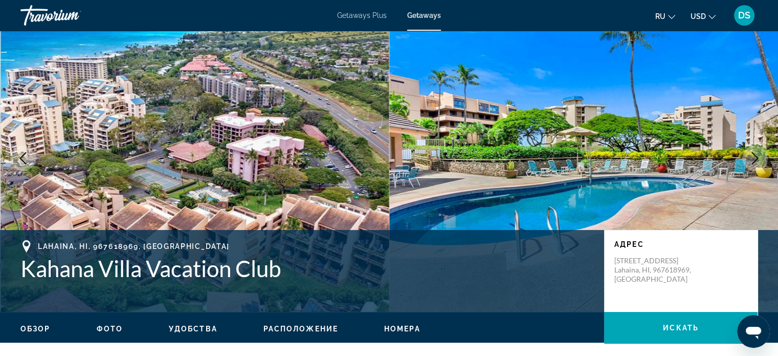
scroll to position [0, 0]
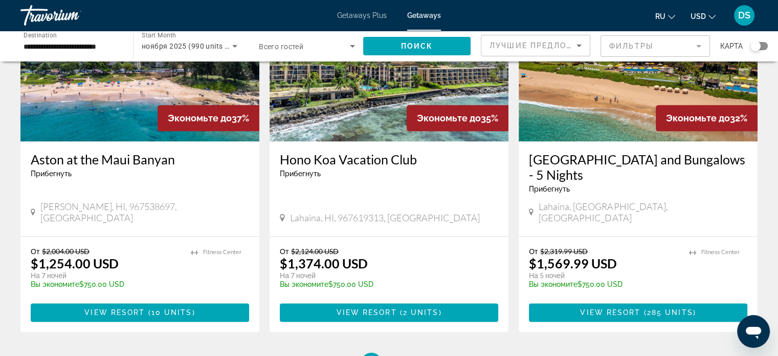
scroll to position [1177, 0]
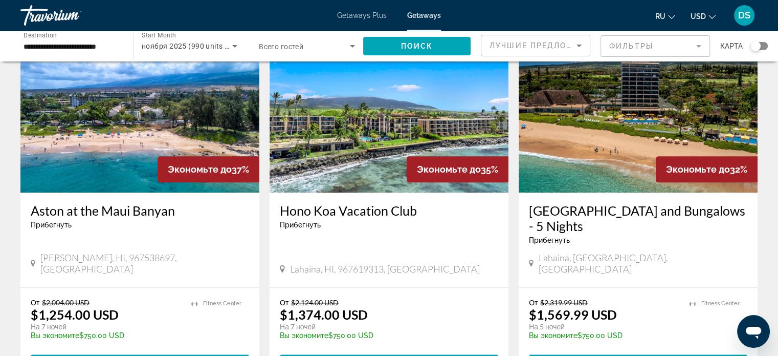
click at [434, 355] on span "2 units" at bounding box center [421, 363] width 36 height 8
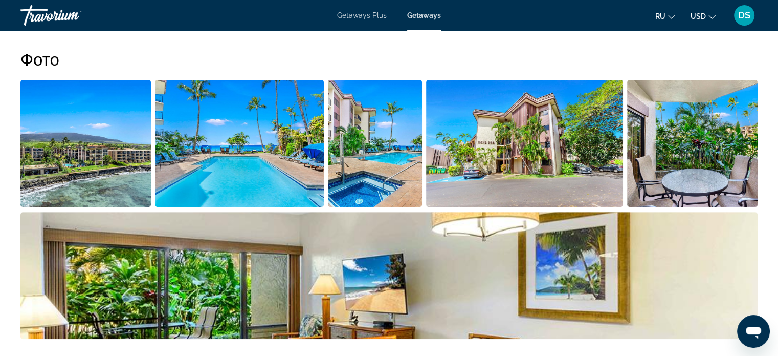
scroll to position [307, 0]
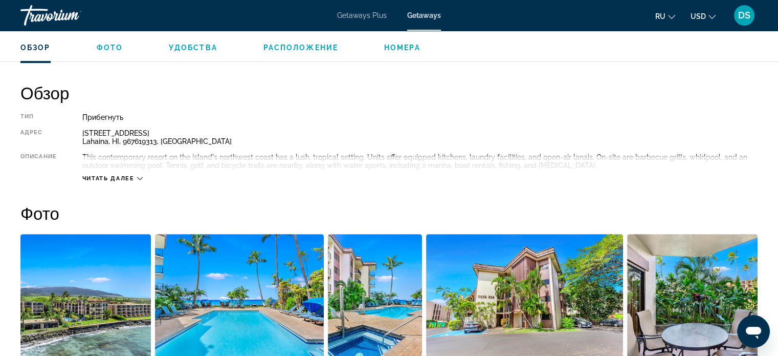
click at [111, 287] on img "Open full-screen image slider" at bounding box center [85, 297] width 131 height 127
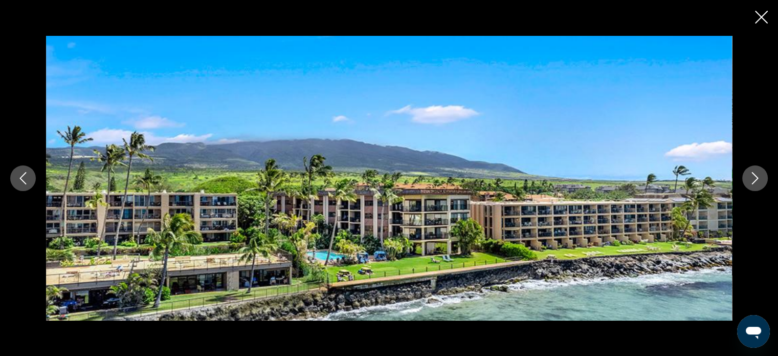
click at [751, 179] on icon "Next image" at bounding box center [755, 178] width 12 height 12
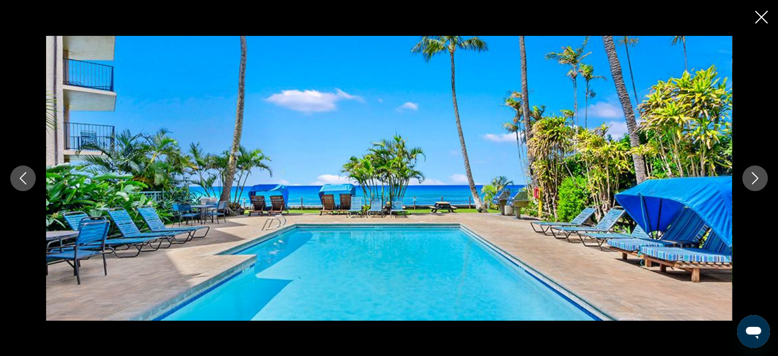
click at [751, 179] on icon "Next image" at bounding box center [755, 178] width 12 height 12
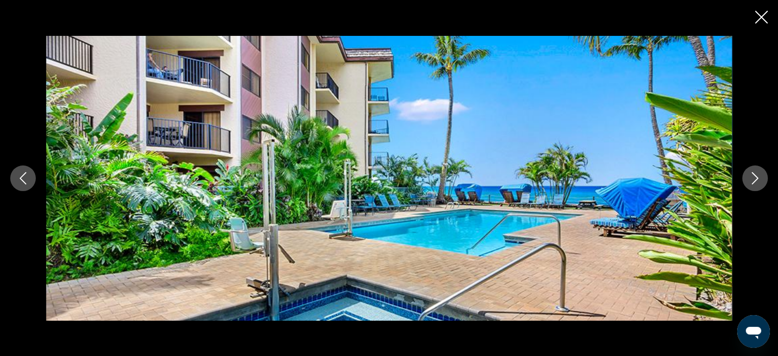
click at [751, 179] on icon "Next image" at bounding box center [755, 178] width 12 height 12
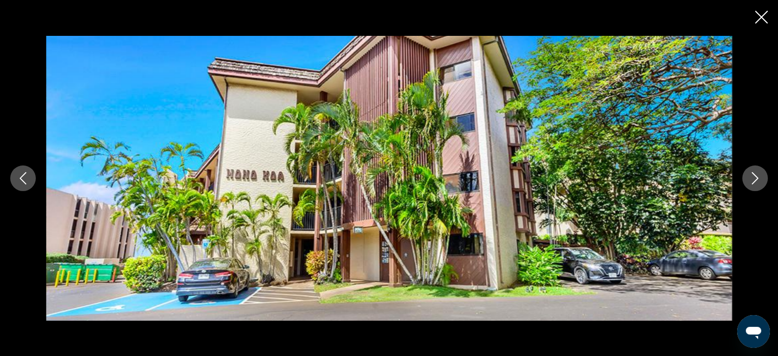
click at [752, 180] on icon "Next image" at bounding box center [755, 178] width 12 height 12
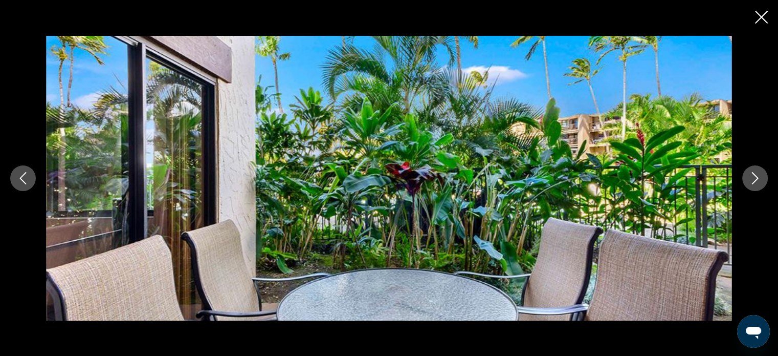
click at [752, 180] on icon "Next image" at bounding box center [755, 178] width 12 height 12
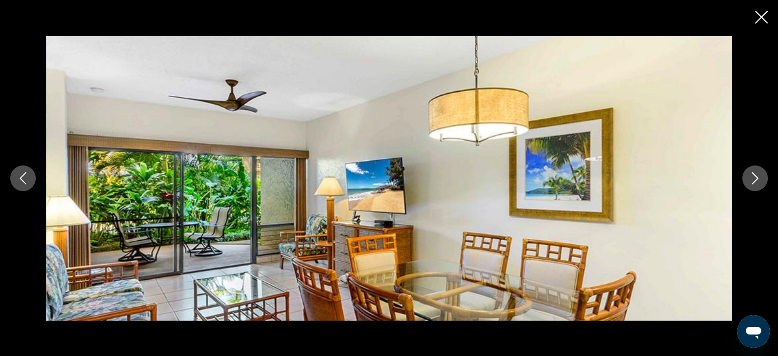
click at [752, 180] on icon "Next image" at bounding box center [755, 178] width 12 height 12
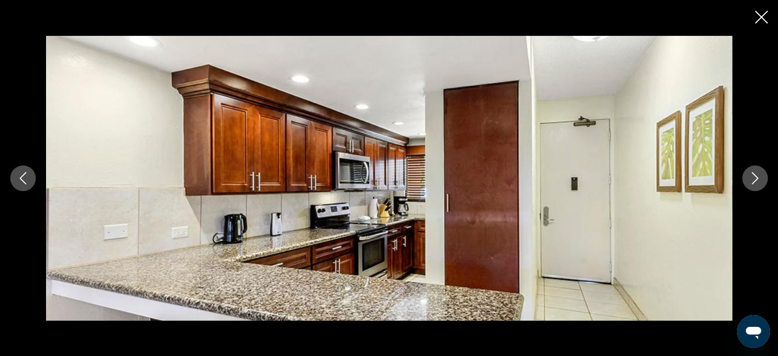
click at [752, 180] on icon "Next image" at bounding box center [755, 178] width 12 height 12
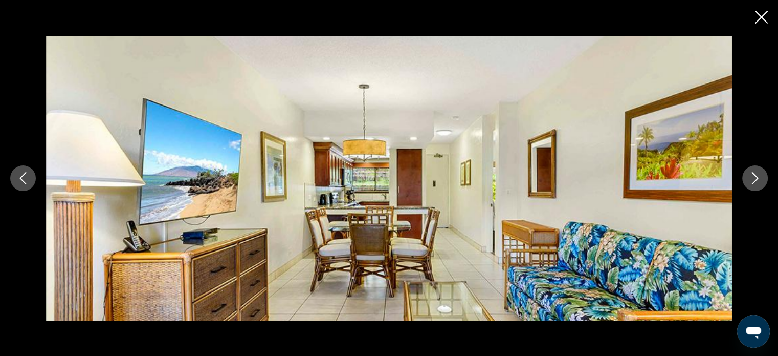
click at [752, 180] on icon "Next image" at bounding box center [755, 178] width 12 height 12
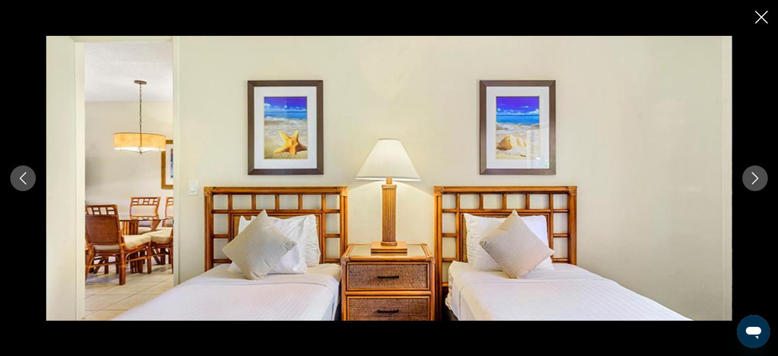
click at [752, 180] on icon "Next image" at bounding box center [755, 178] width 12 height 12
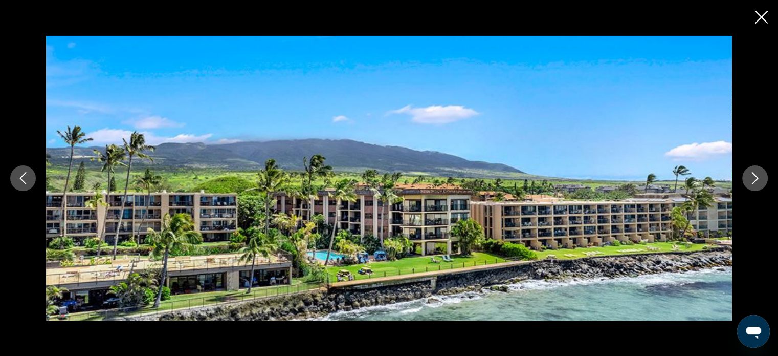
click at [752, 180] on icon "Next image" at bounding box center [755, 178] width 12 height 12
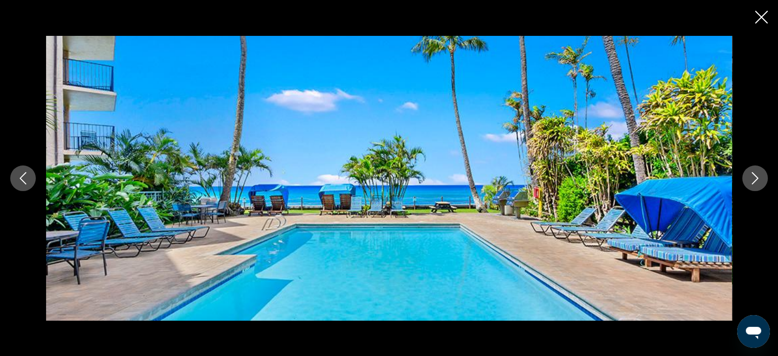
click at [752, 180] on icon "Next image" at bounding box center [755, 178] width 12 height 12
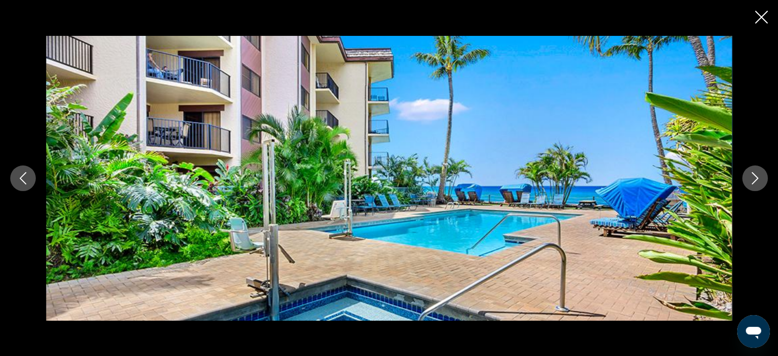
drag, startPoint x: 759, startPoint y: 22, endPoint x: 756, endPoint y: 28, distance: 7.1
click at [759, 22] on icon "Close slideshow" at bounding box center [761, 17] width 13 height 13
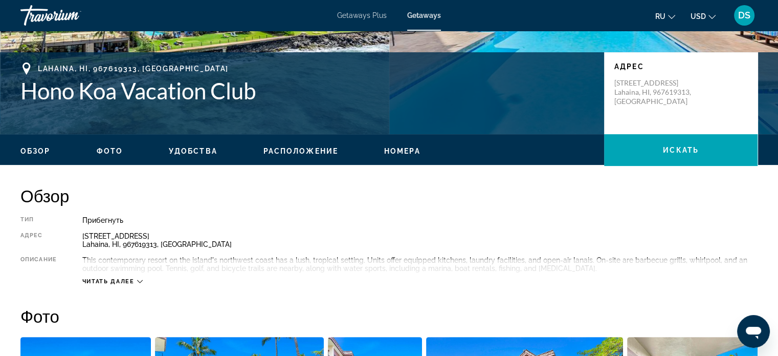
scroll to position [154, 0]
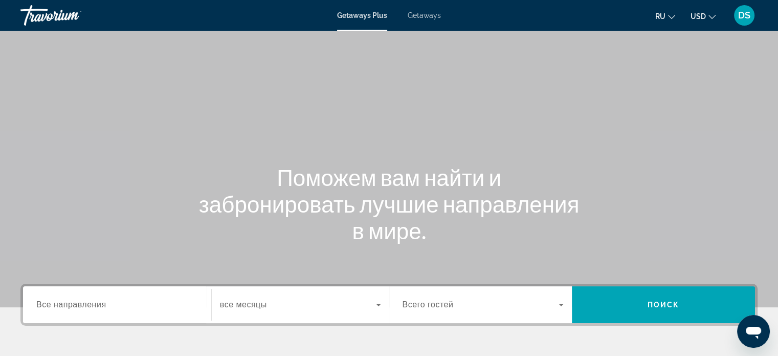
drag, startPoint x: 368, startPoint y: 96, endPoint x: 403, endPoint y: 69, distance: 44.1
click at [368, 96] on div "Main content" at bounding box center [389, 153] width 778 height 307
click at [428, 16] on span "Getaways" at bounding box center [424, 15] width 33 height 8
click at [81, 309] on label "Destination Все направления" at bounding box center [71, 304] width 70 height 9
click at [81, 309] on input "Destination Все направления" at bounding box center [117, 305] width 162 height 12
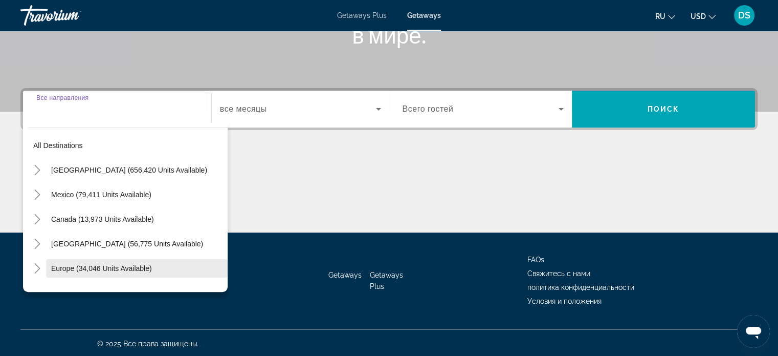
scroll to position [197, 0]
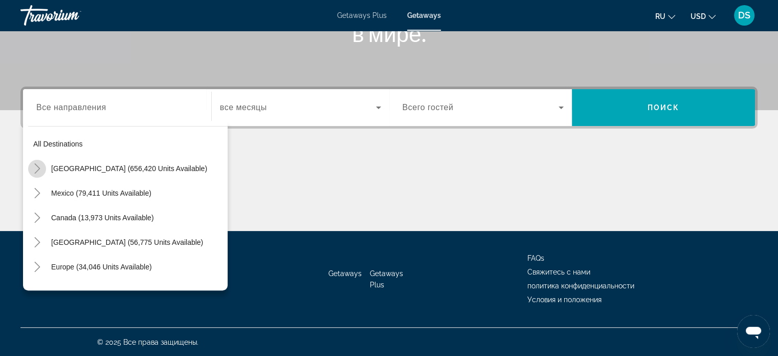
click at [41, 168] on icon "Toggle United States (656,420 units available)" at bounding box center [37, 168] width 10 height 10
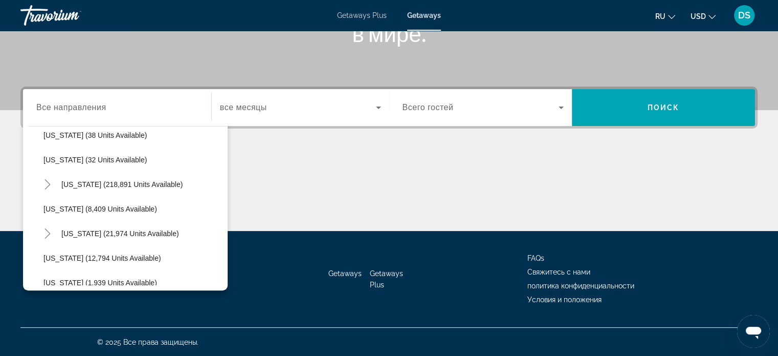
scroll to position [183, 0]
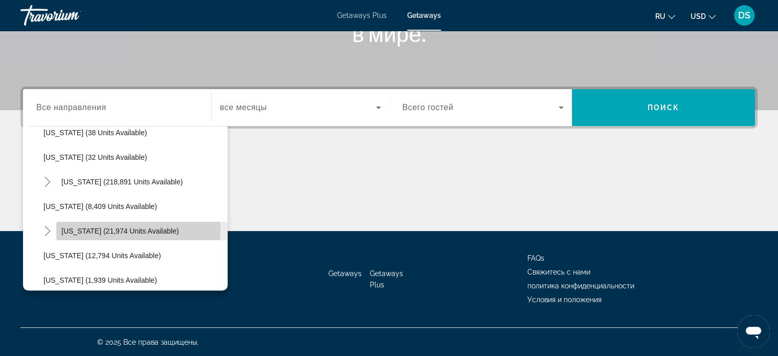
click at [92, 228] on span "Hawaii (21,974 units available)" at bounding box center [120, 231] width 118 height 8
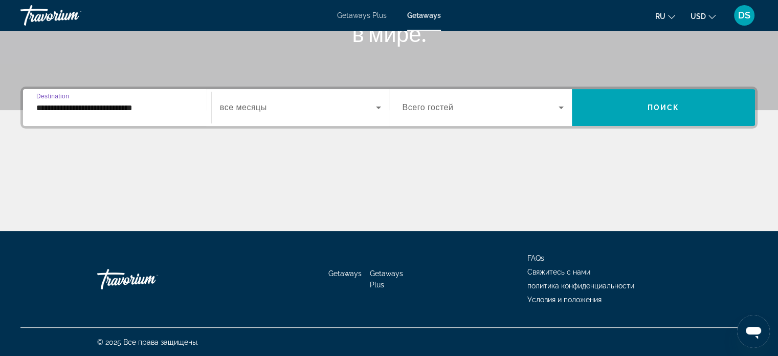
click at [74, 109] on input "**********" at bounding box center [117, 108] width 162 height 12
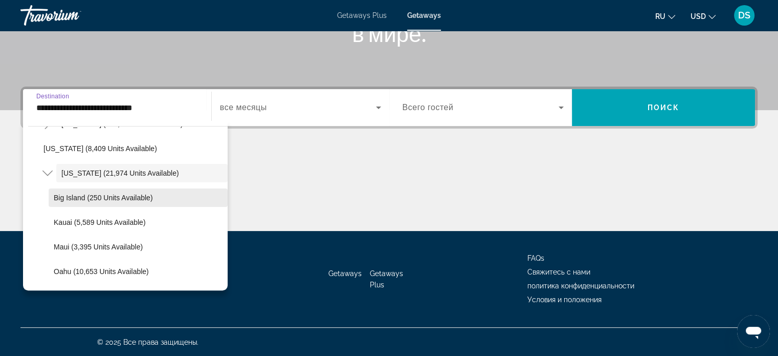
scroll to position [259, 0]
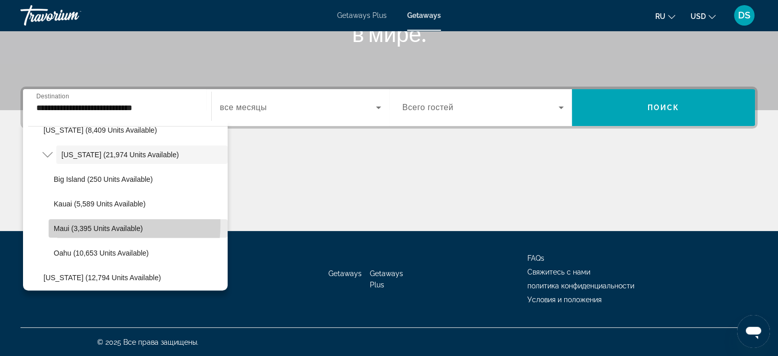
click at [74, 223] on span "Search widget" at bounding box center [138, 228] width 179 height 25
type input "**********"
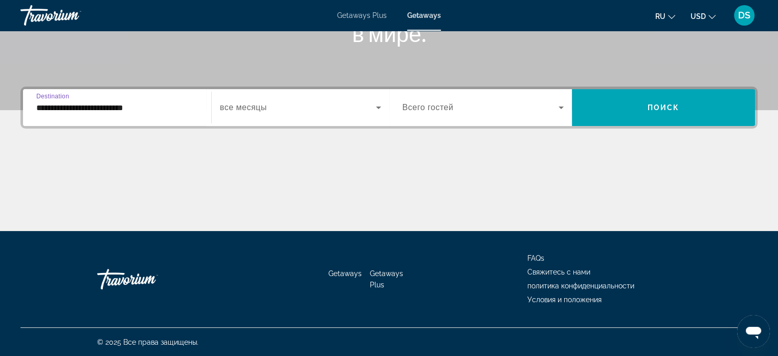
click at [278, 107] on span "Search widget" at bounding box center [298, 107] width 156 height 12
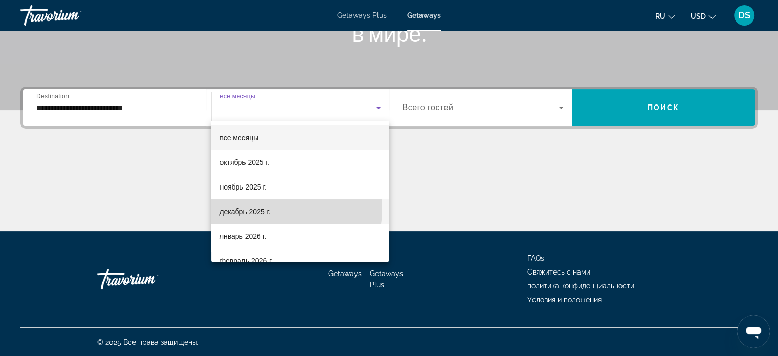
click at [280, 209] on mat-option "декабрь 2025 г." at bounding box center [300, 211] width 178 height 25
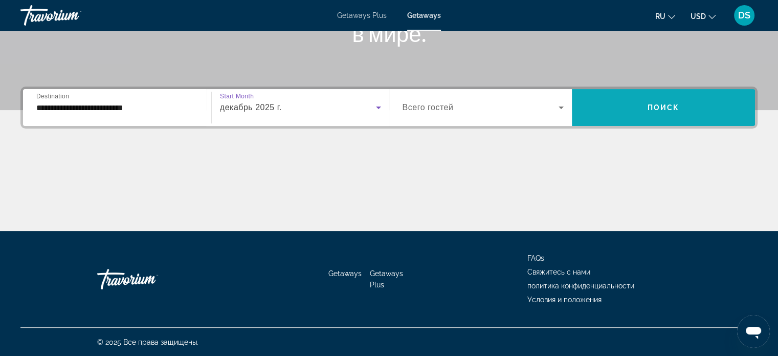
click at [621, 109] on span "Search widget" at bounding box center [663, 107] width 183 height 25
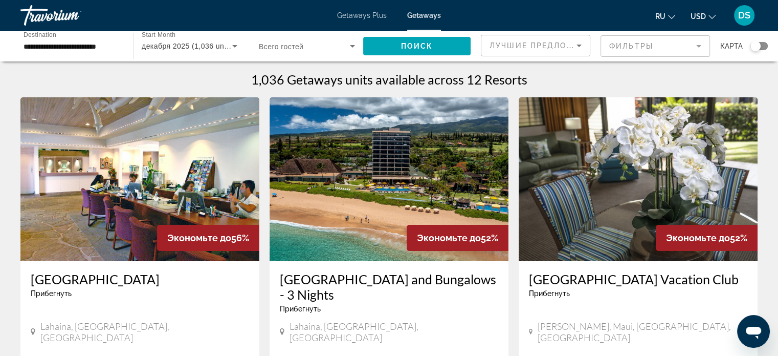
click at [199, 43] on span "декабря 2025 (1,036 units available)" at bounding box center [204, 46] width 125 height 8
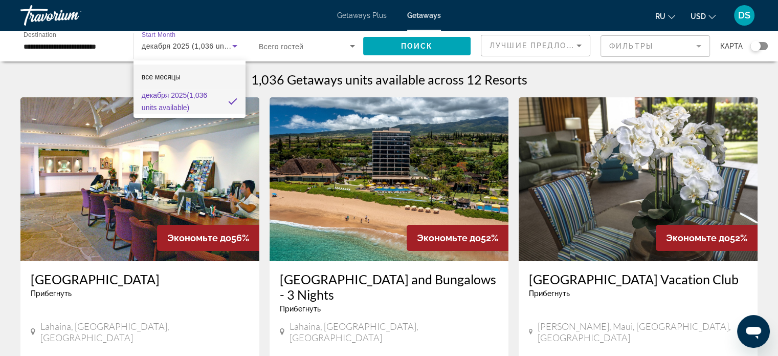
click at [176, 76] on span "все месяцы" at bounding box center [161, 77] width 39 height 8
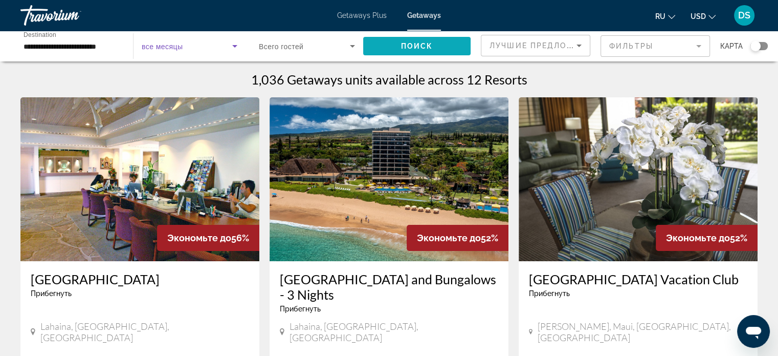
click at [397, 46] on span "Search widget" at bounding box center [416, 46] width 107 height 25
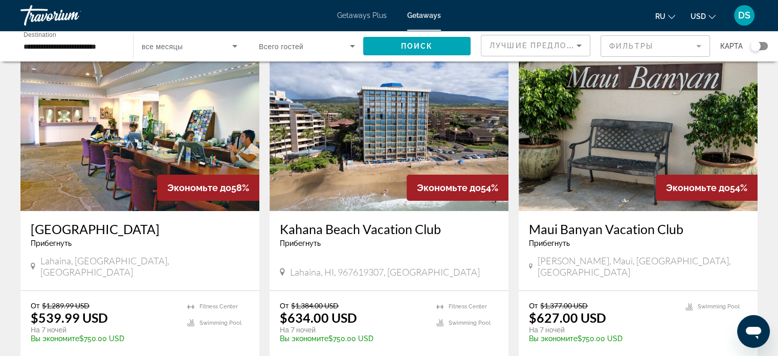
scroll to position [102, 0]
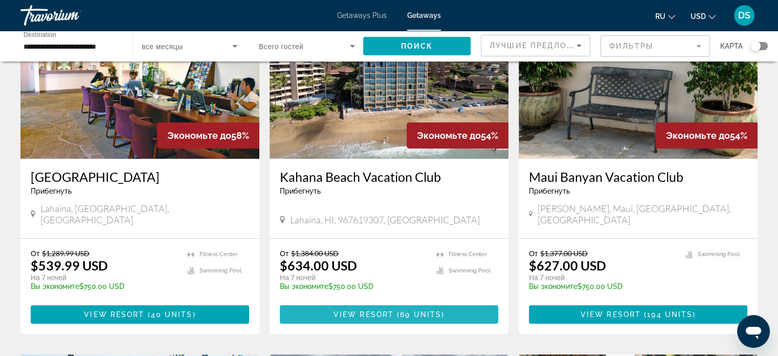
click at [375, 310] on span "View Resort" at bounding box center [364, 314] width 60 height 8
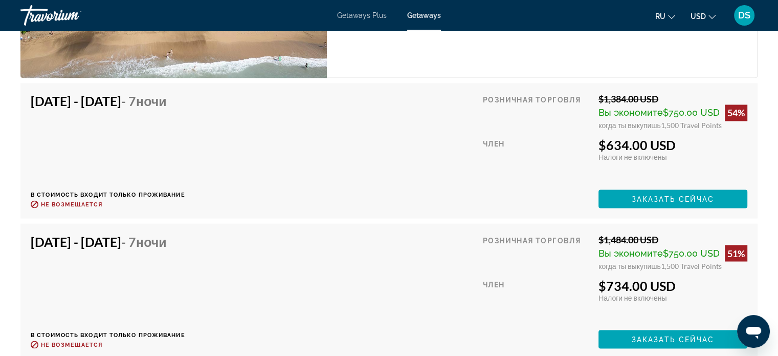
scroll to position [1842, 0]
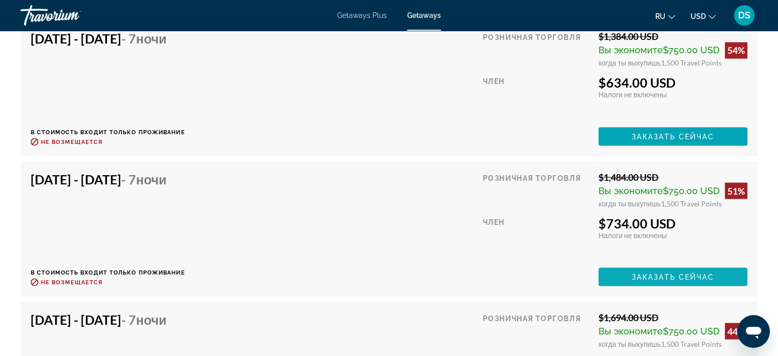
click at [695, 272] on span "Заказать сейчас" at bounding box center [673, 276] width 83 height 8
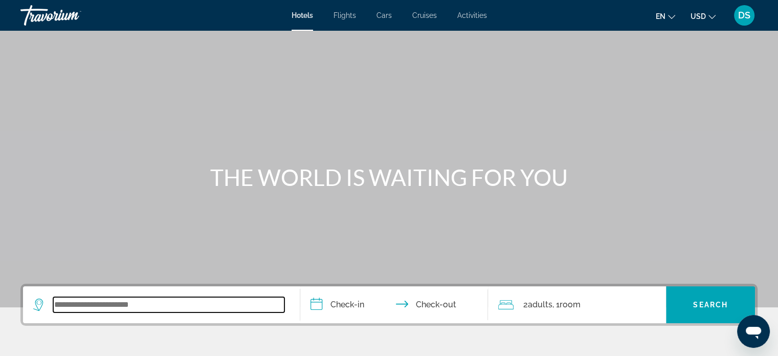
click at [122, 299] on input "Search widget" at bounding box center [168, 304] width 231 height 15
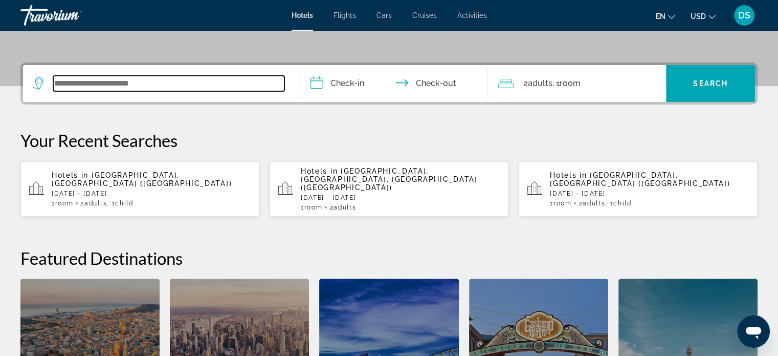
scroll to position [250, 0]
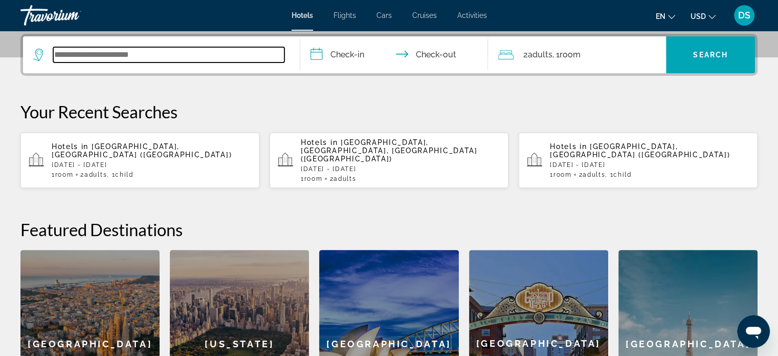
paste input "**********"
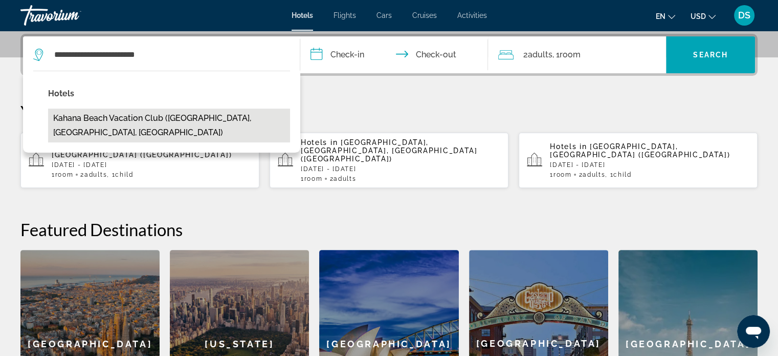
click at [179, 120] on button "Kahana Beach Vacation Club ([GEOGRAPHIC_DATA], [GEOGRAPHIC_DATA], [GEOGRAPHIC_D…" at bounding box center [169, 125] width 242 height 34
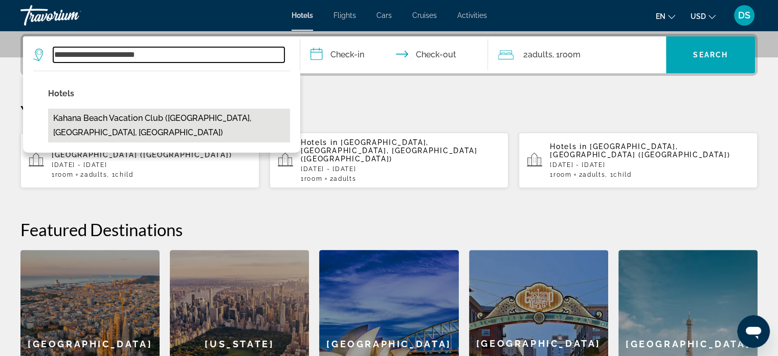
type input "**********"
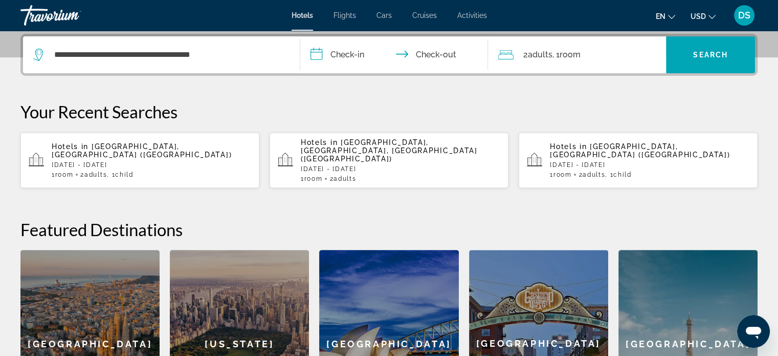
click at [359, 57] on input "**********" at bounding box center [396, 56] width 192 height 40
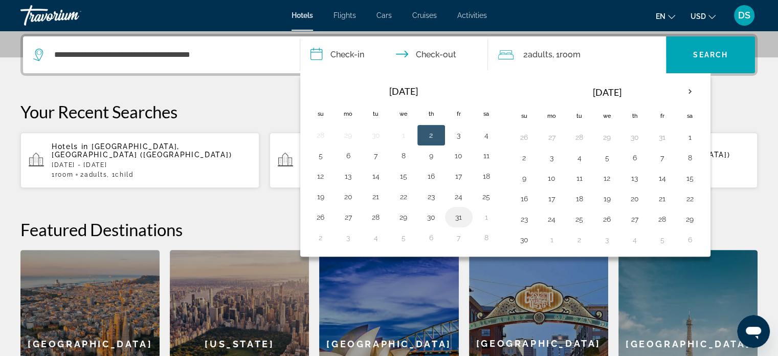
click at [458, 215] on button "31" at bounding box center [459, 217] width 16 height 14
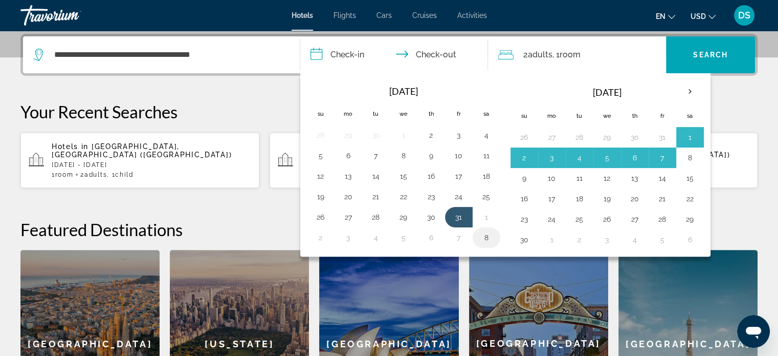
click at [485, 235] on button "8" at bounding box center [487, 237] width 16 height 14
type input "**********"
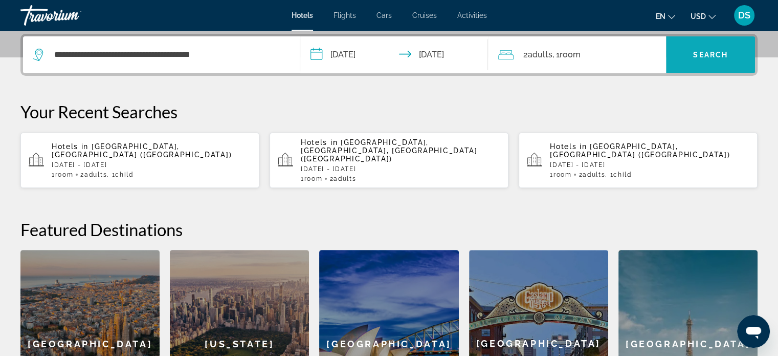
click at [723, 57] on span "Search" at bounding box center [710, 55] width 35 height 8
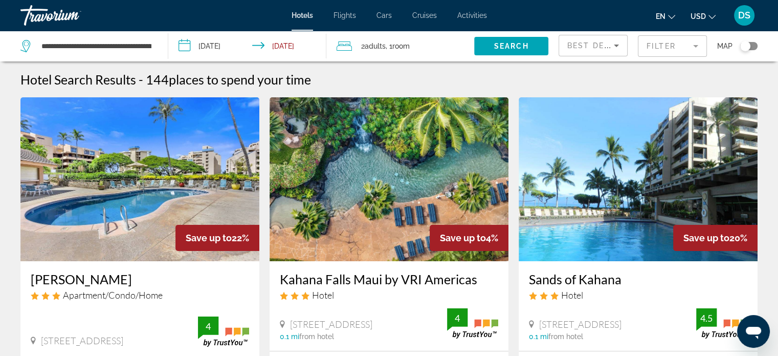
click at [220, 45] on input "**********" at bounding box center [249, 48] width 162 height 34
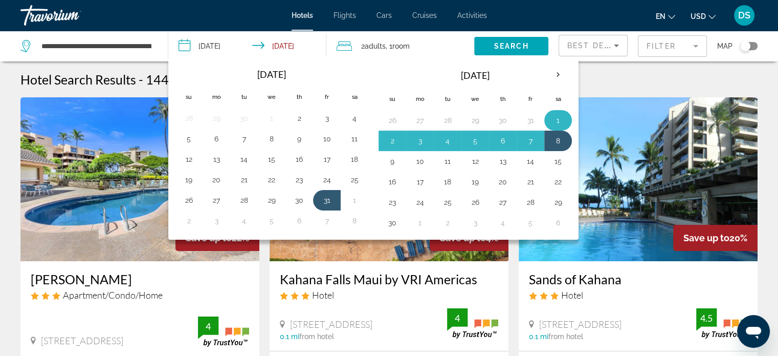
click at [554, 116] on button "1" at bounding box center [558, 120] width 16 height 14
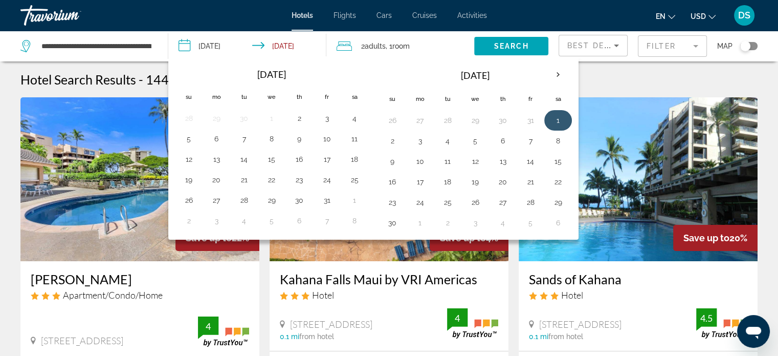
click at [553, 120] on button "1" at bounding box center [558, 120] width 16 height 14
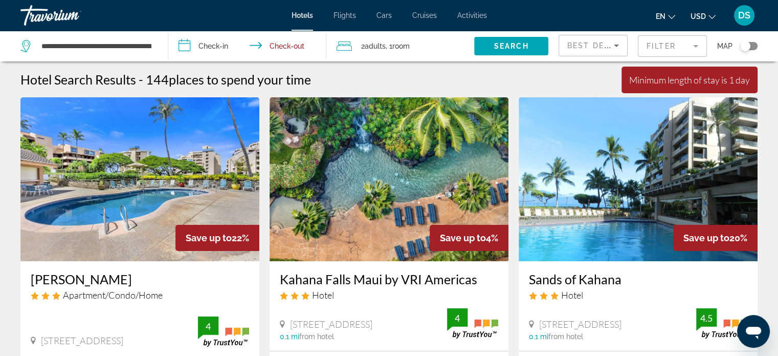
click at [223, 42] on input "**********" at bounding box center [249, 48] width 162 height 34
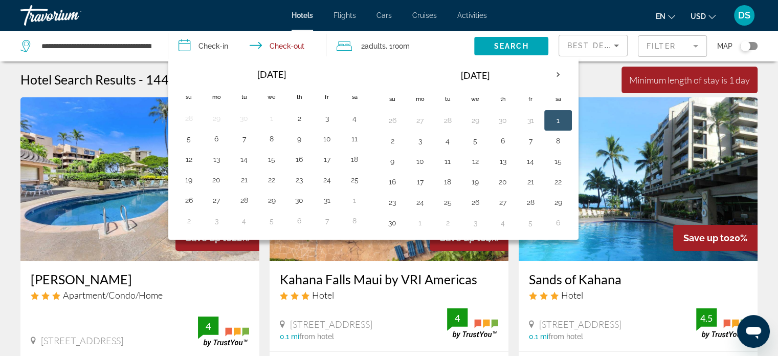
click at [557, 120] on button "1" at bounding box center [558, 120] width 16 height 14
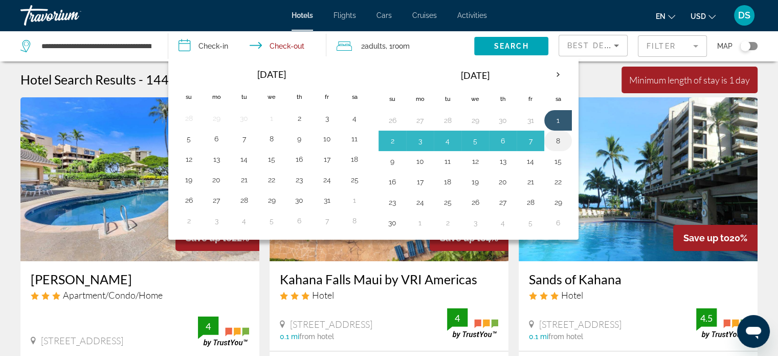
click at [557, 140] on button "8" at bounding box center [558, 141] width 16 height 14
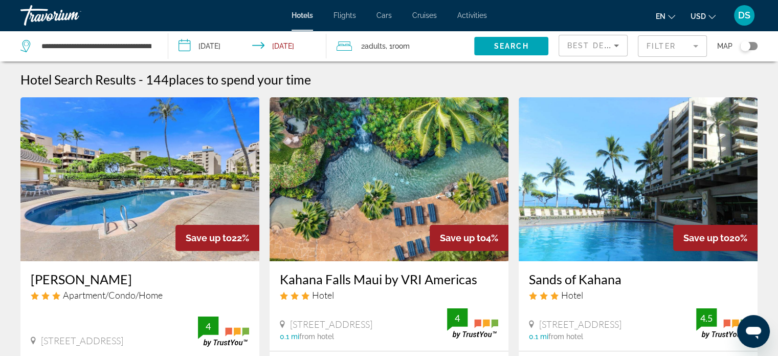
click at [371, 46] on span "Adults" at bounding box center [375, 46] width 21 height 8
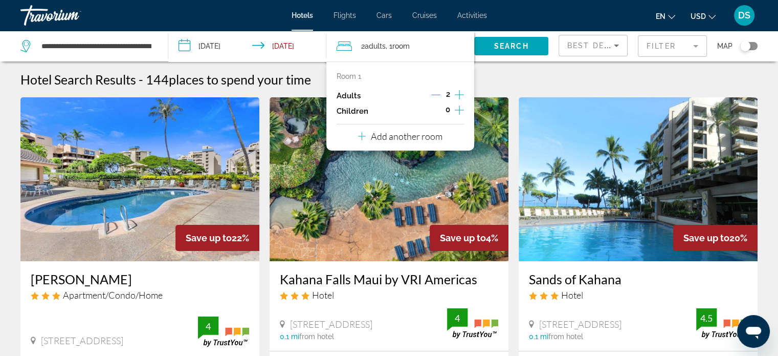
click at [459, 110] on icon "Increment children" at bounding box center [459, 110] width 9 height 12
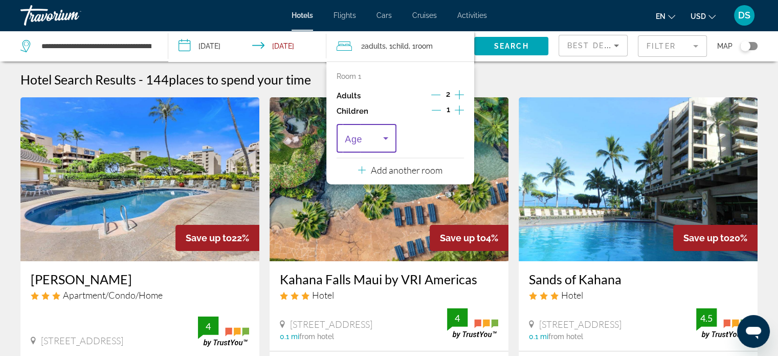
click at [386, 137] on icon "Travelers: 2 adults, 1 child" at bounding box center [386, 138] width 12 height 12
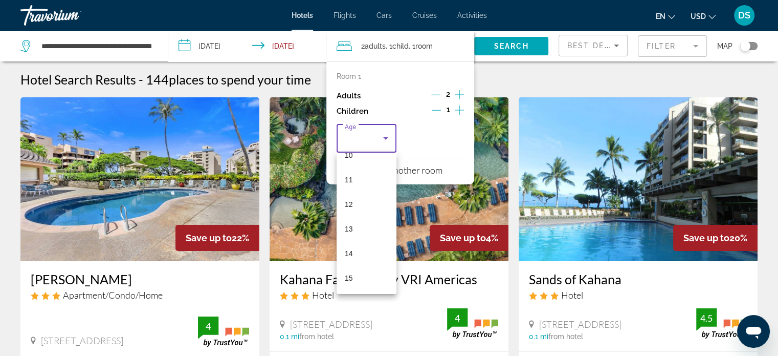
scroll to position [263, 0]
click at [350, 247] on span "14" at bounding box center [349, 250] width 8 height 12
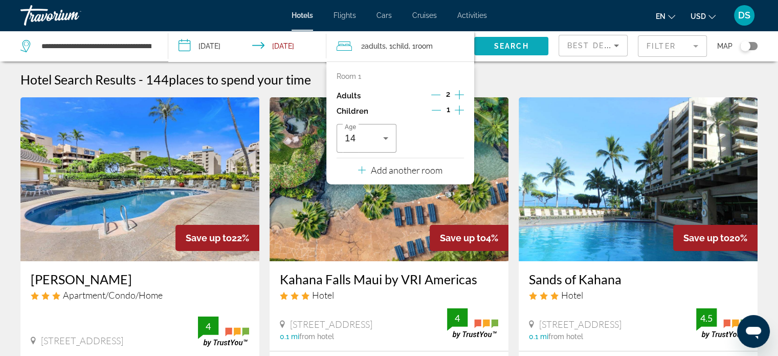
click at [519, 47] on span "Search" at bounding box center [511, 46] width 35 height 8
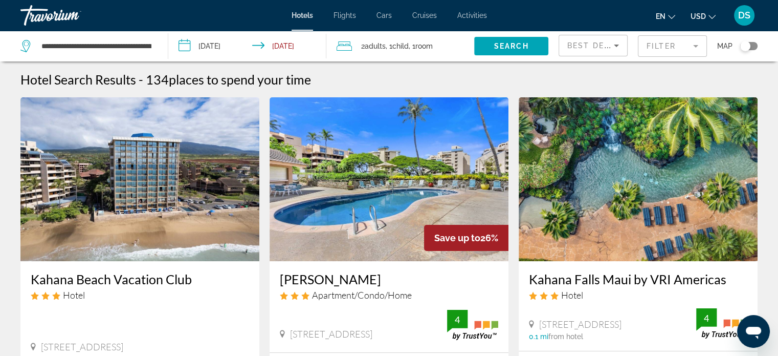
click at [225, 45] on input "**********" at bounding box center [249, 48] width 162 height 34
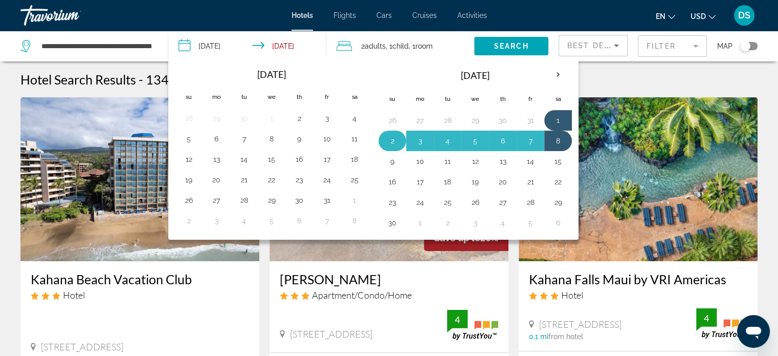
click at [389, 139] on button "2" at bounding box center [392, 141] width 16 height 14
click at [392, 159] on button "9" at bounding box center [392, 161] width 16 height 14
type input "**********"
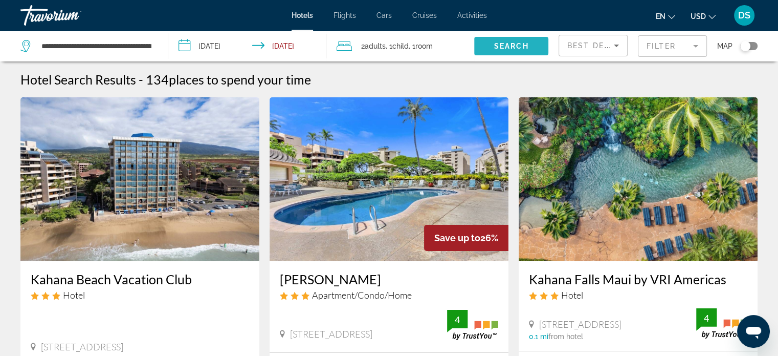
click at [501, 47] on span "Search" at bounding box center [511, 46] width 35 height 8
